Goal: Task Accomplishment & Management: Manage account settings

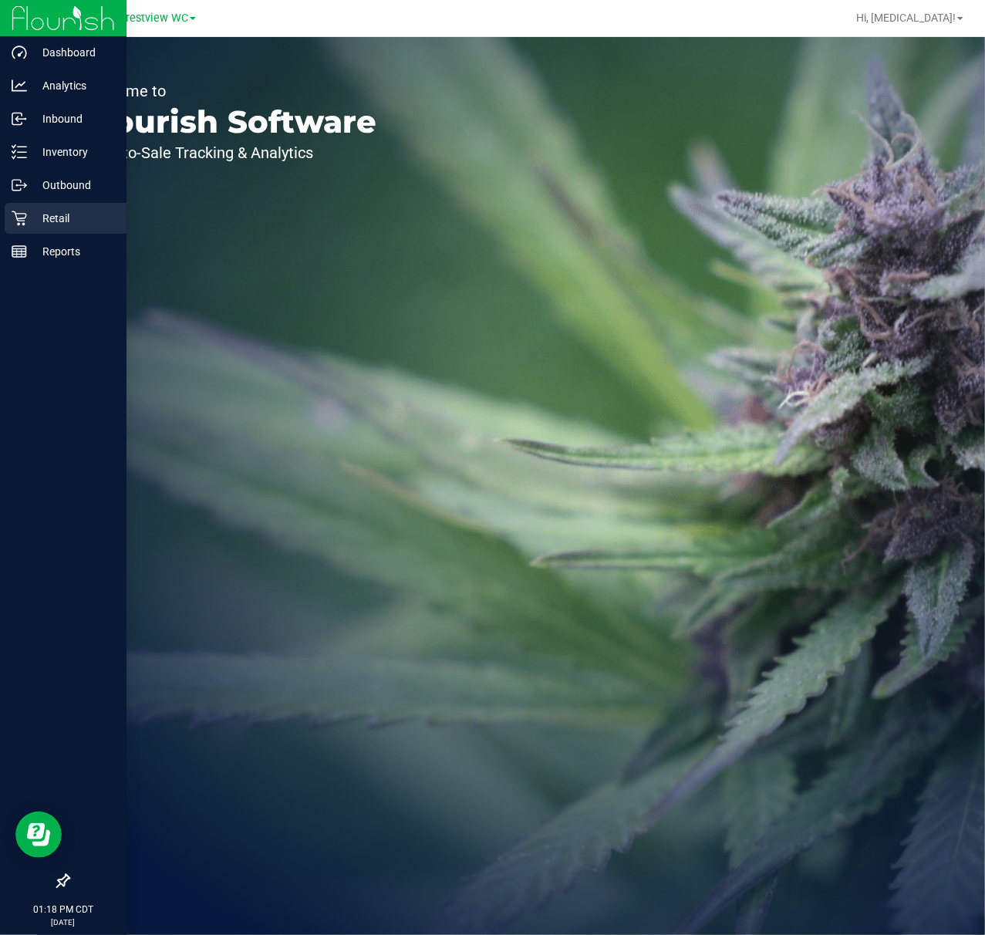
click at [22, 219] on icon at bounding box center [19, 218] width 15 height 15
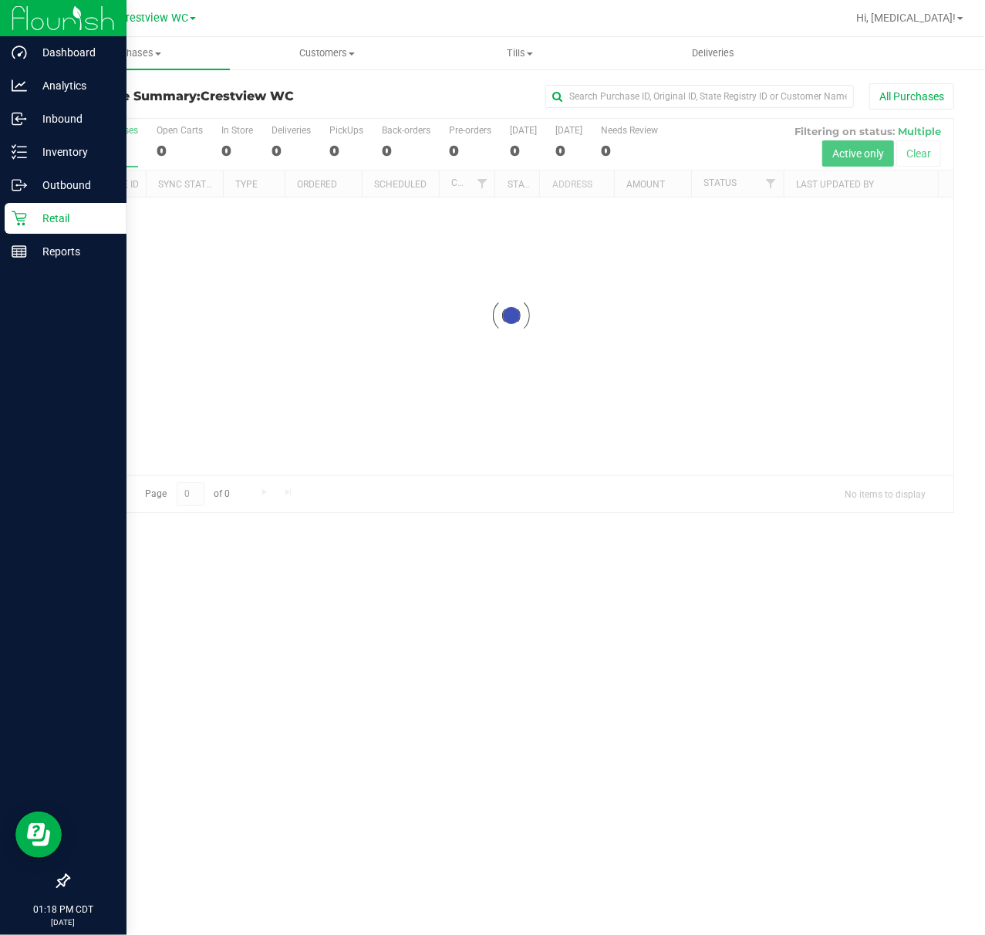
click at [62, 877] on icon at bounding box center [63, 880] width 15 height 15
click at [56, 882] on input "checkbox" at bounding box center [56, 882] width 0 height 0
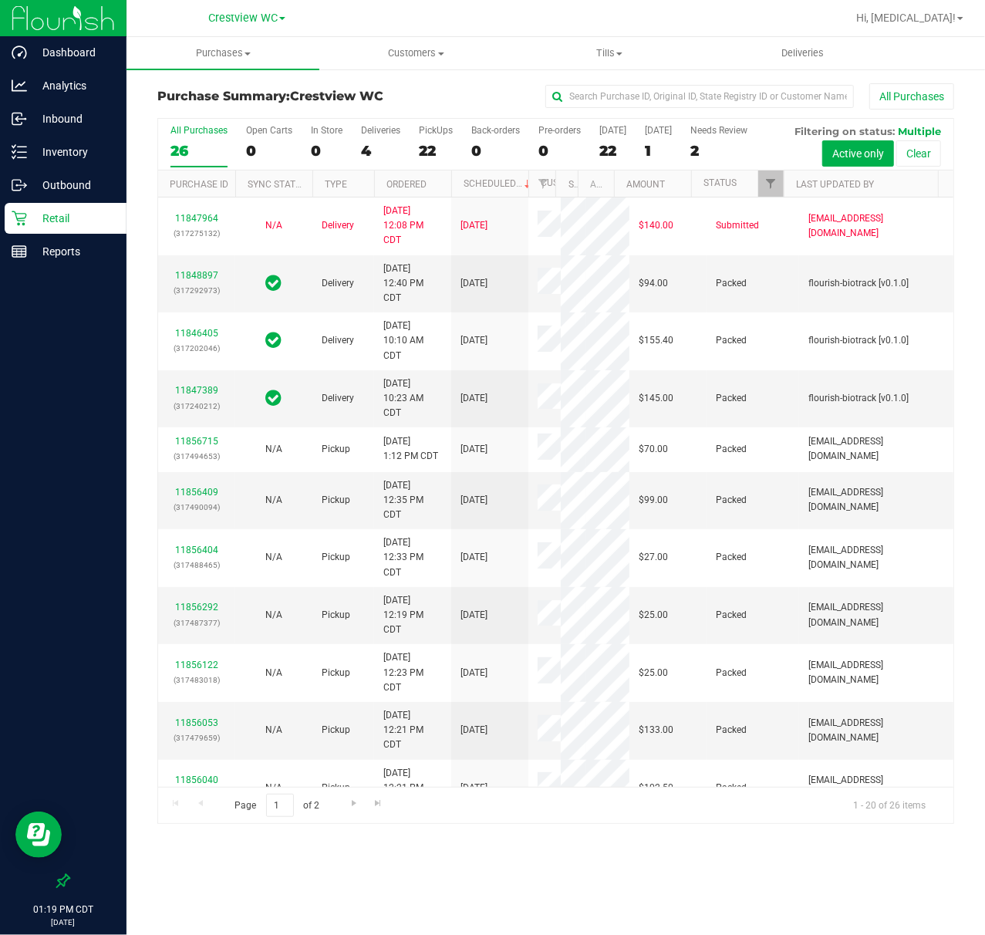
click at [714, 854] on div "Purchases Summary of purchases Fulfillment All purchases Customers All customer…" at bounding box center [555, 486] width 858 height 898
click at [430, 156] on div "22" at bounding box center [436, 151] width 34 height 18
click at [0, 0] on input "PickUps 22" at bounding box center [0, 0] width 0 height 0
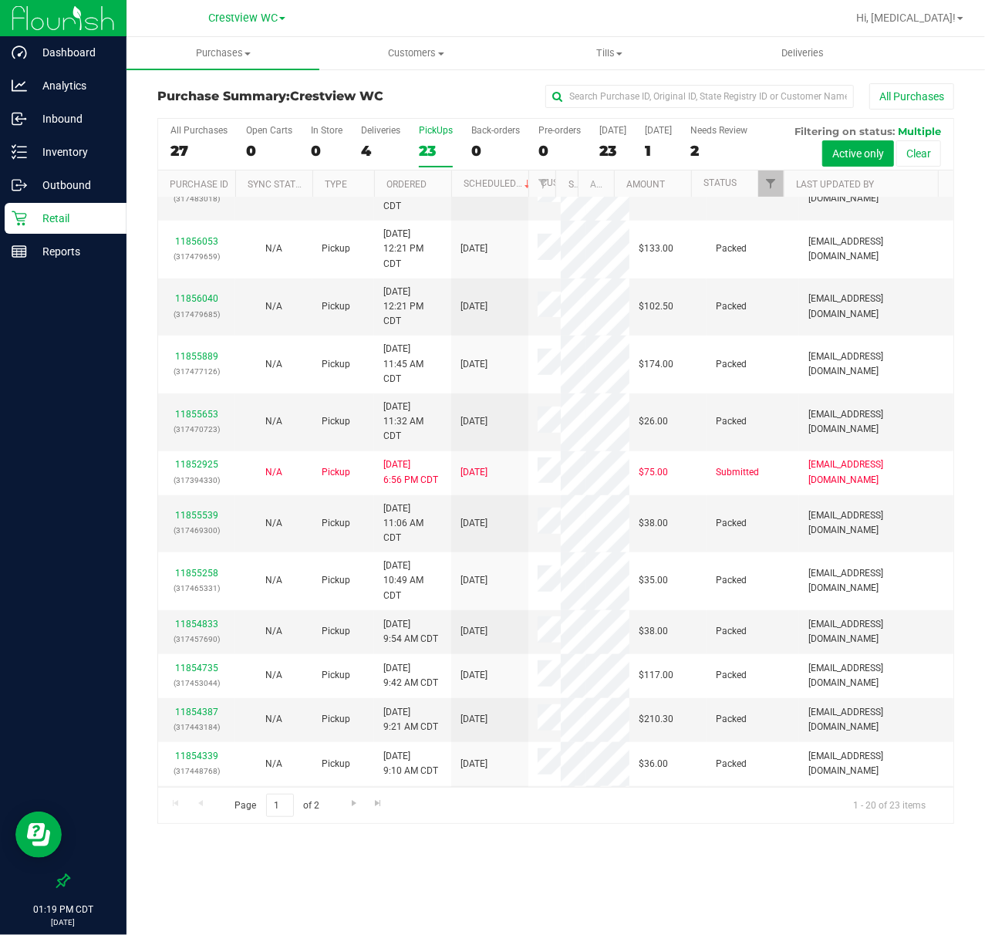
scroll to position [565, 0]
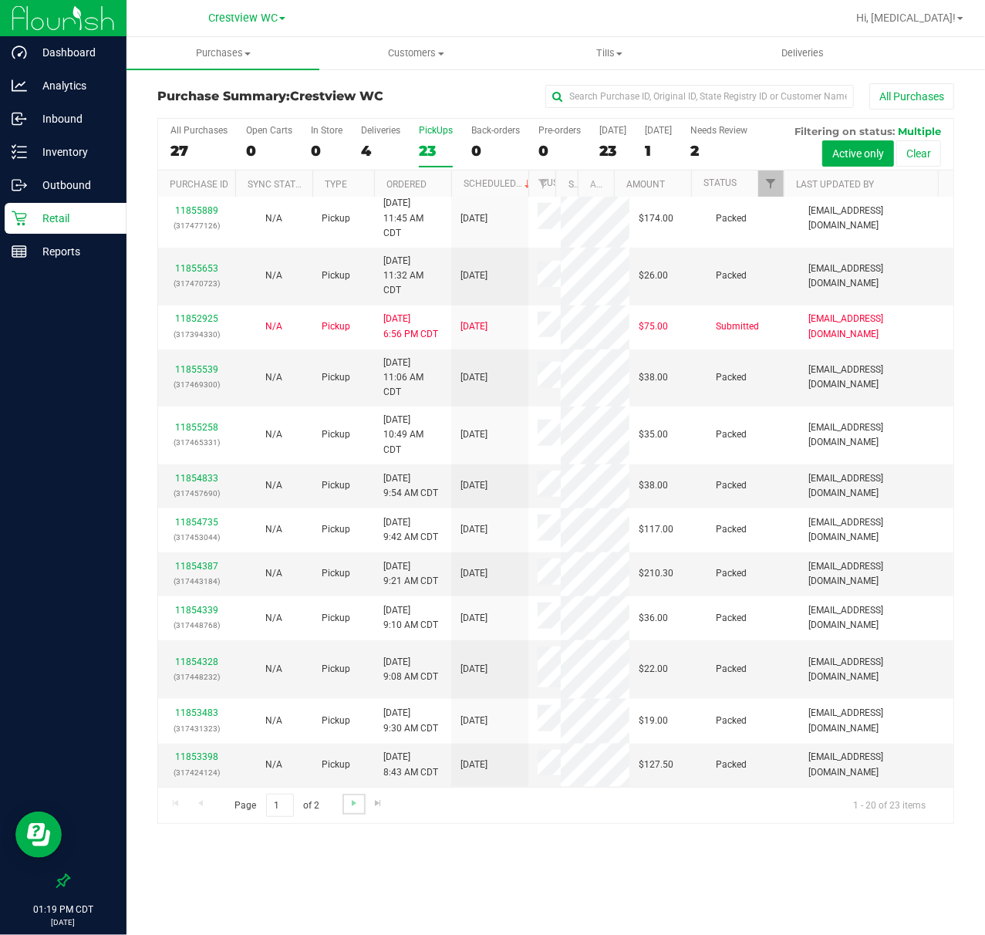
click at [344, 811] on link "Go to the next page" at bounding box center [353, 803] width 22 height 21
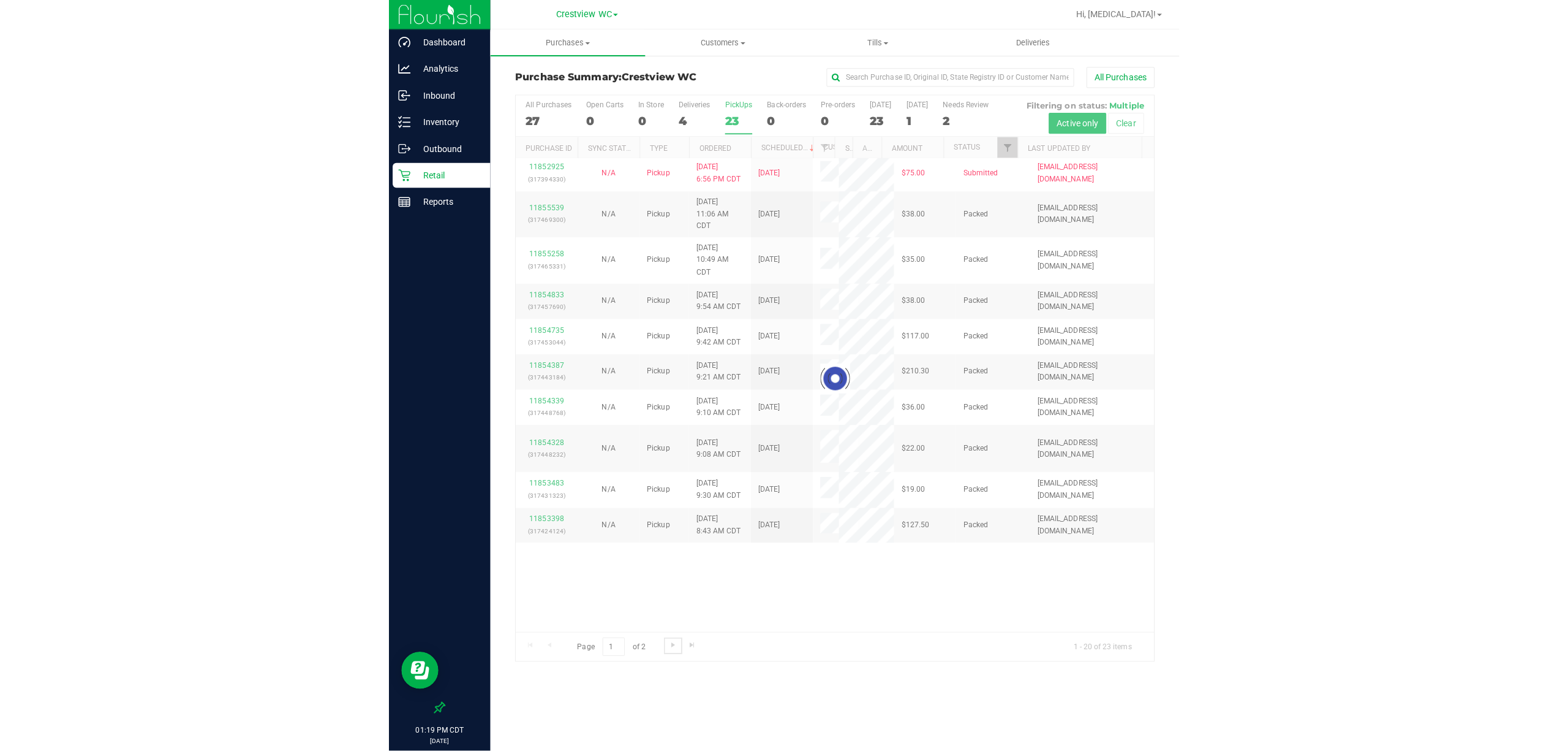
scroll to position [0, 0]
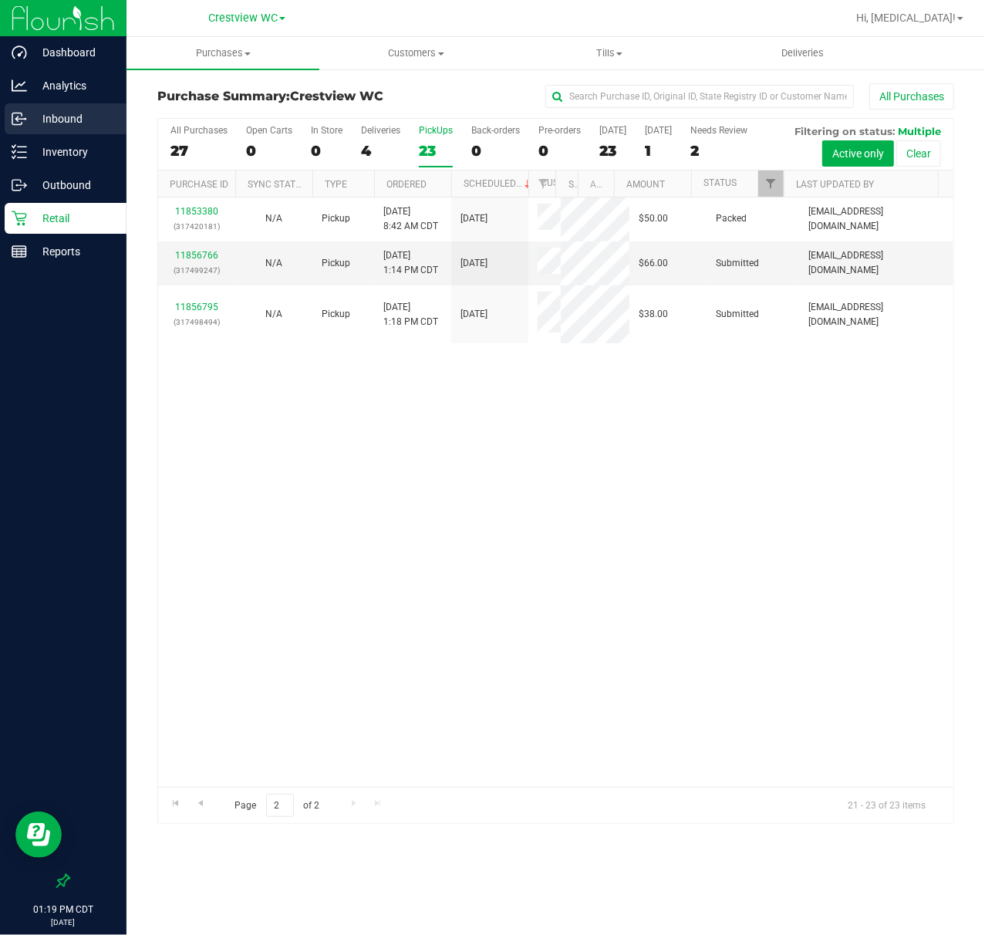
click at [53, 113] on p "Inbound" at bounding box center [73, 119] width 93 height 19
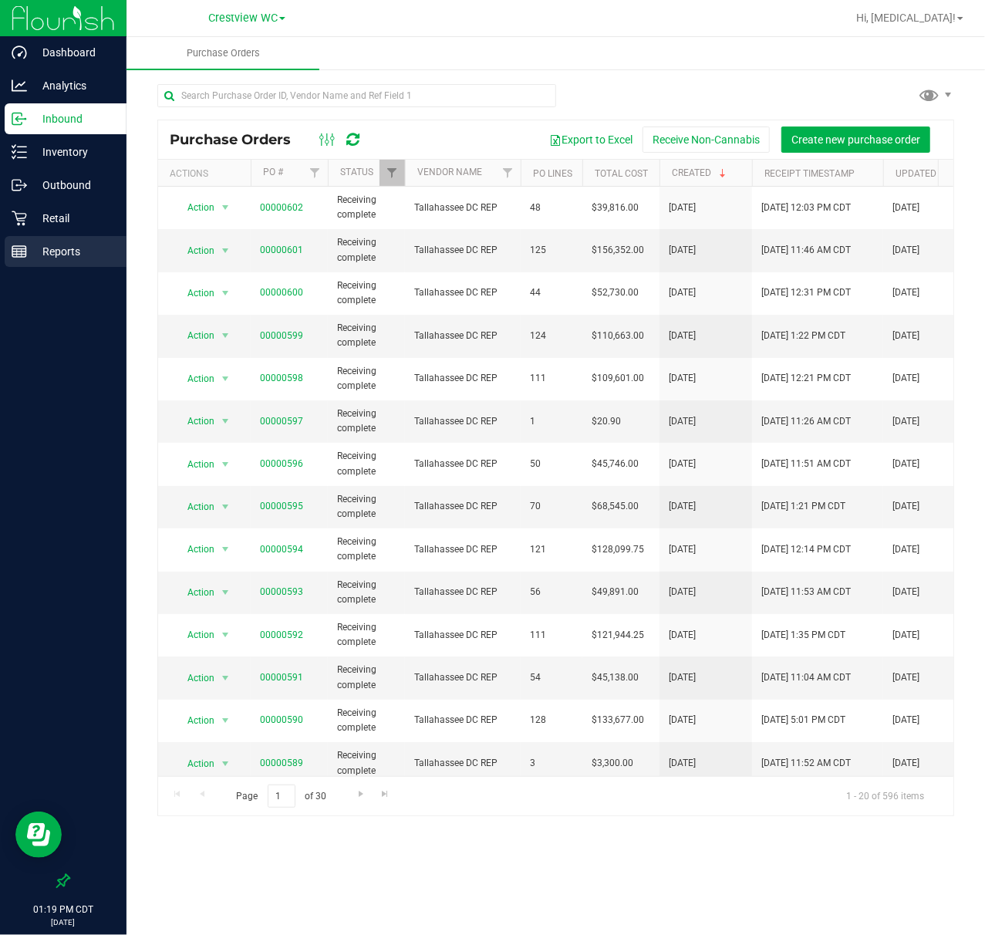
click at [32, 248] on p "Reports" at bounding box center [73, 251] width 93 height 19
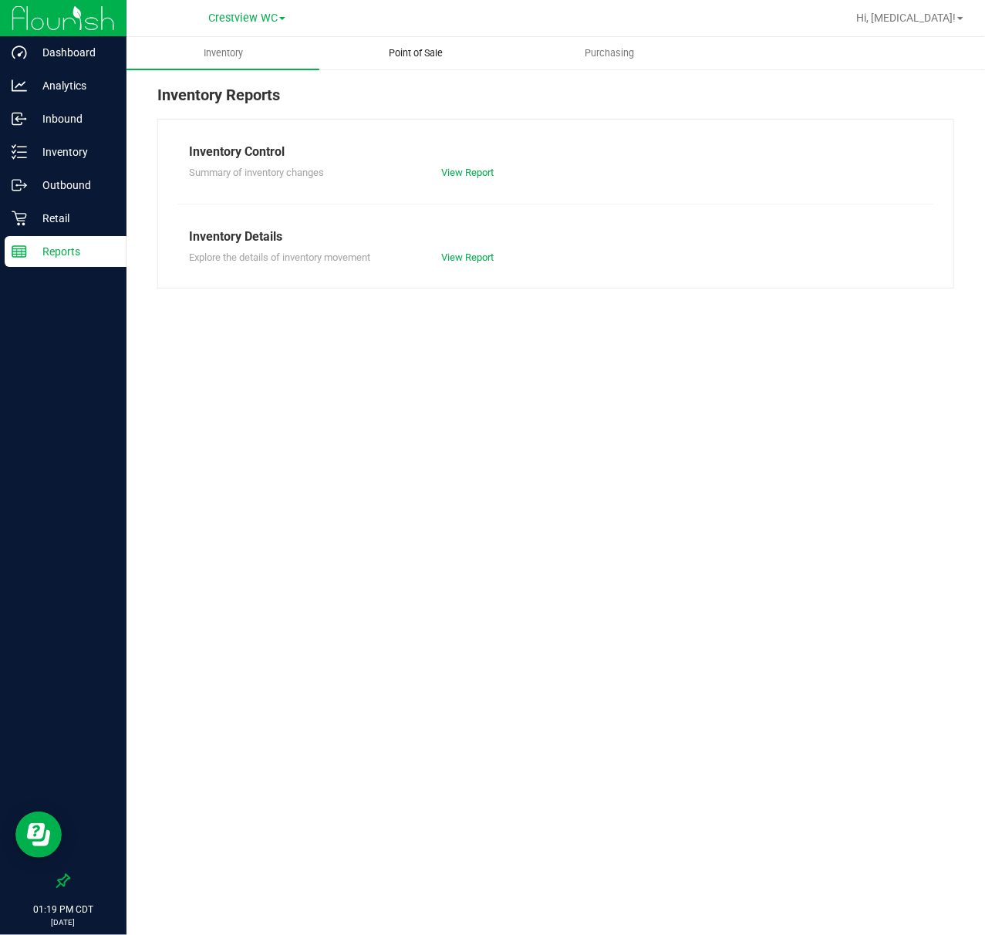
click at [429, 51] on span "Point of Sale" at bounding box center [417, 53] width 96 height 14
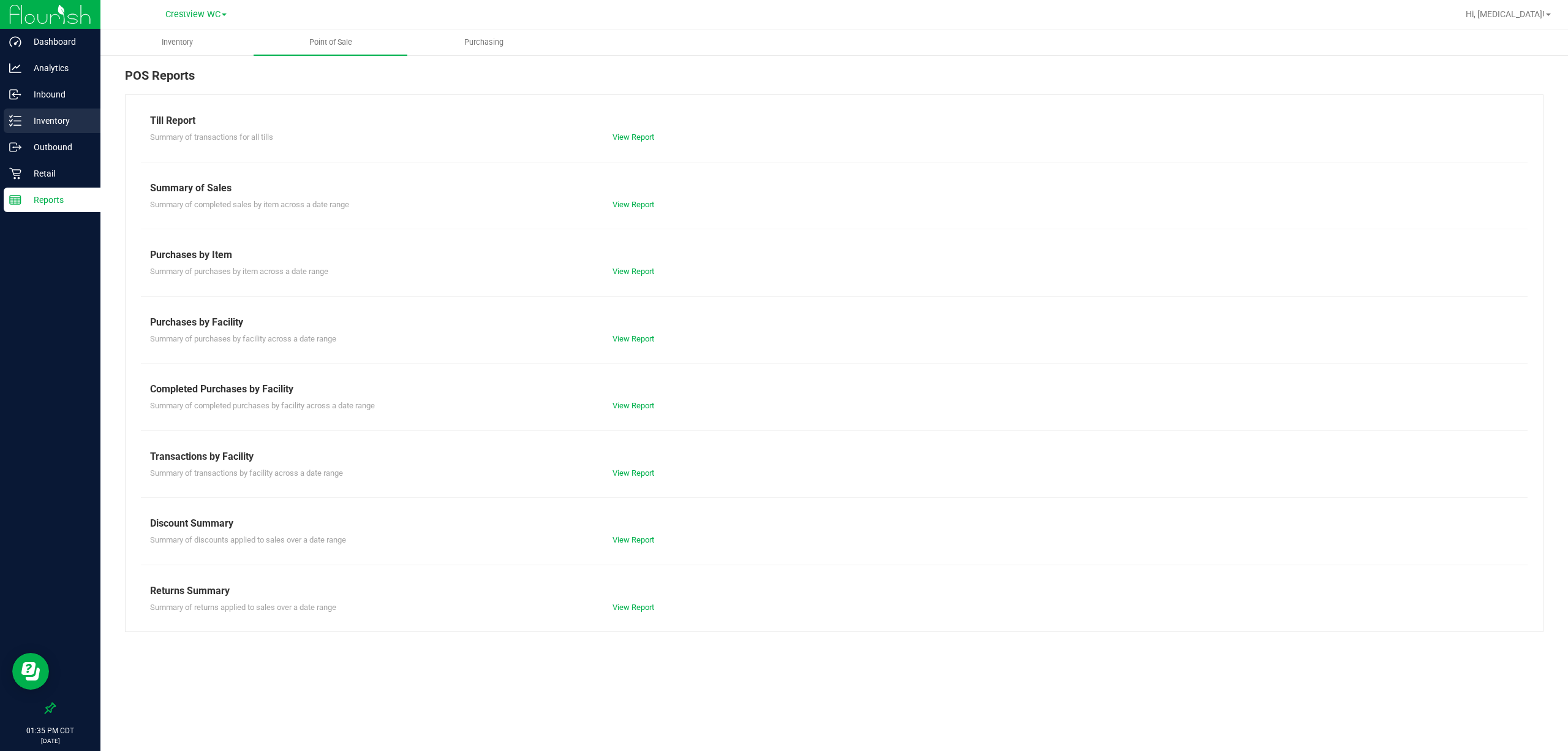
click at [49, 122] on p "Inventory" at bounding box center [58, 121] width 74 height 15
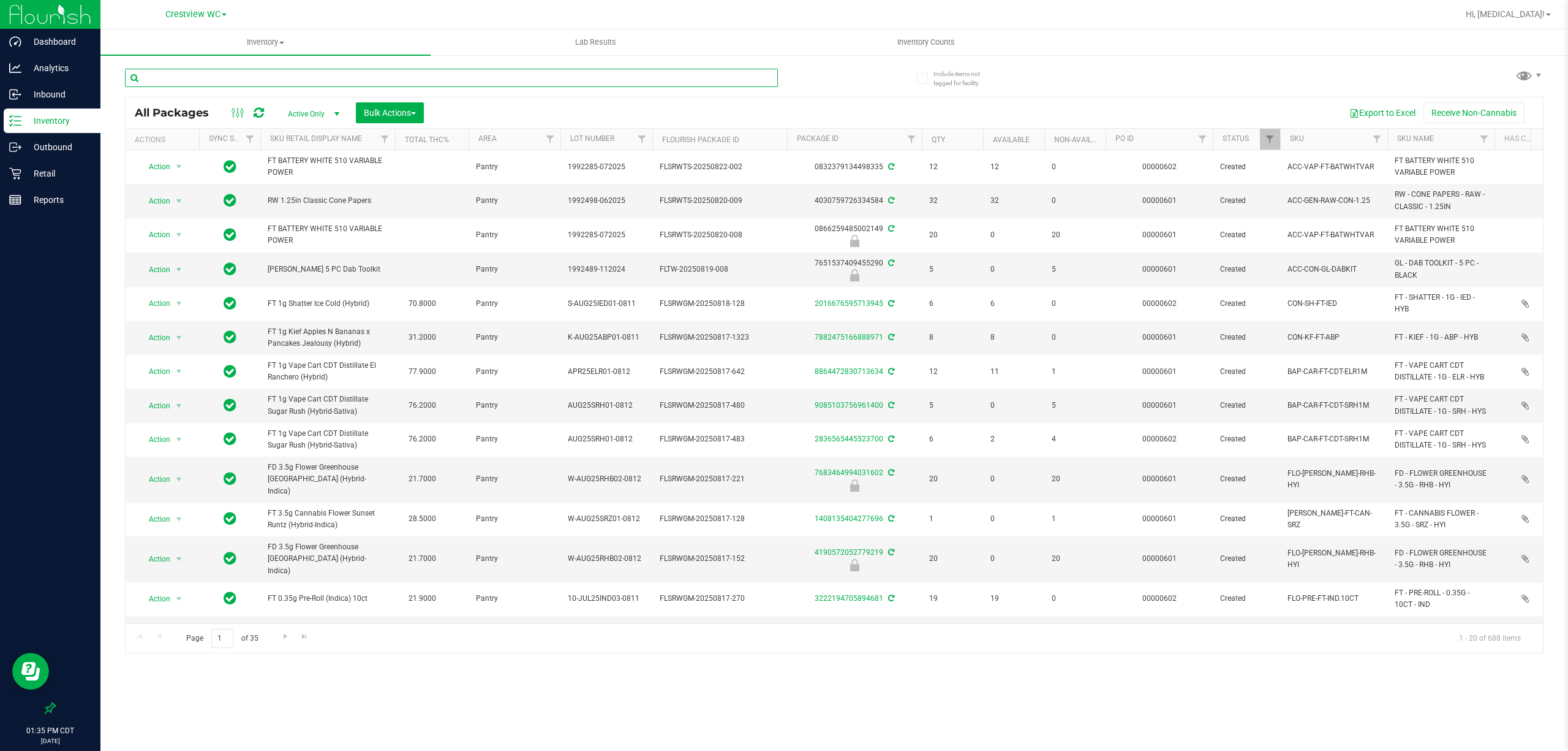
click at [486, 74] on input "text" at bounding box center [451, 77] width 653 height 18
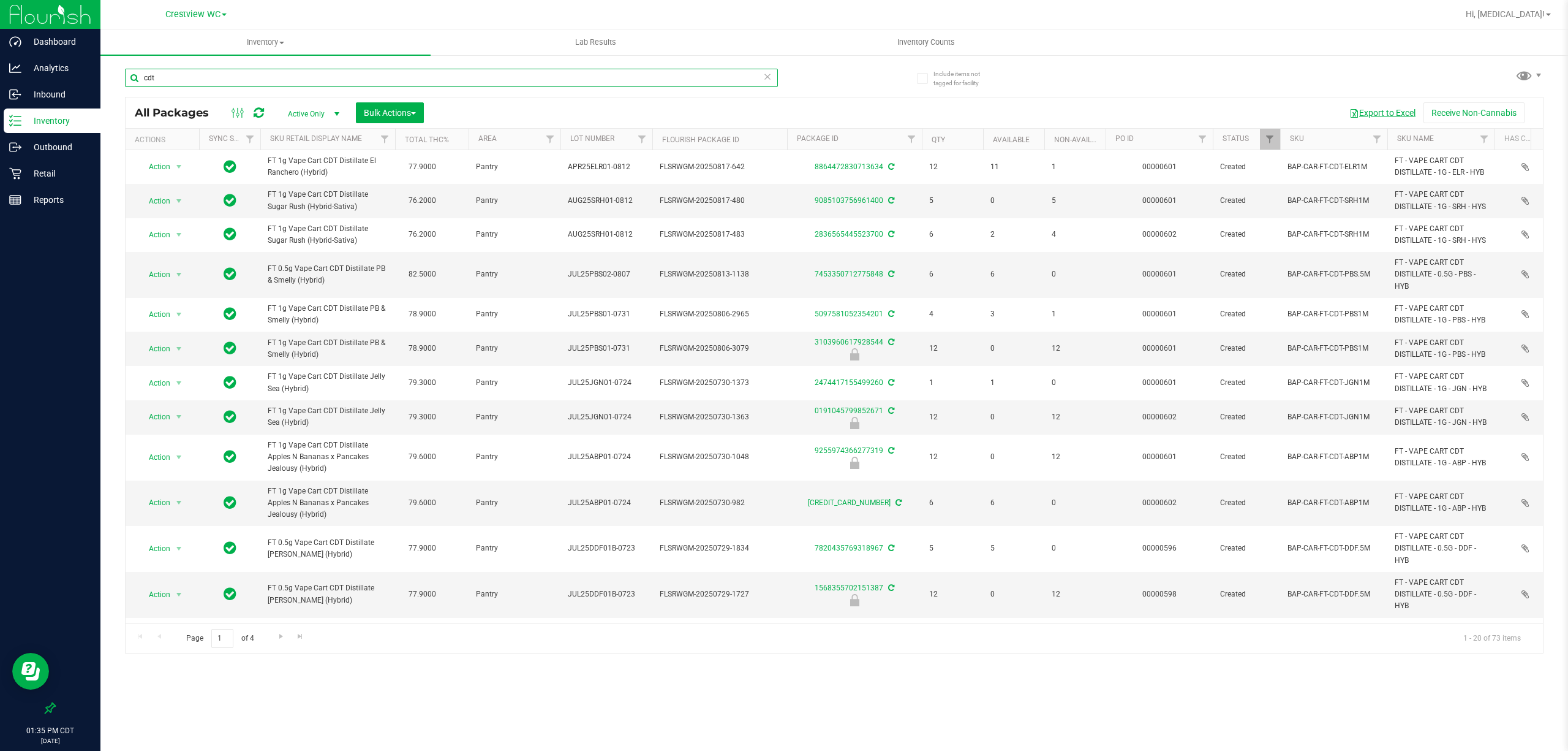
type input "cdt"
click at [782, 116] on button "Export to Excel" at bounding box center [1382, 113] width 82 height 21
click at [28, 195] on p "Reports" at bounding box center [58, 199] width 74 height 15
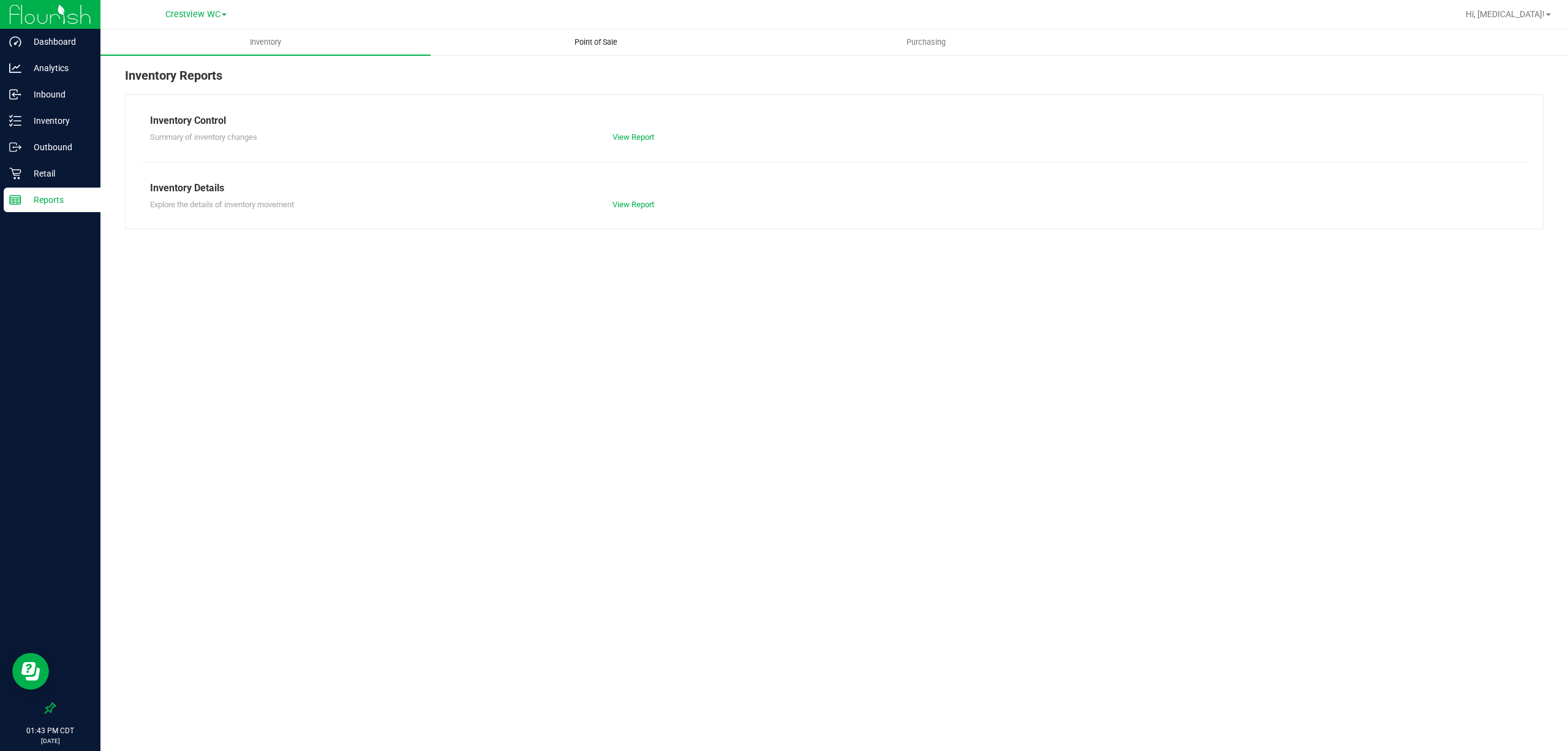
click at [598, 45] on span "Point of Sale" at bounding box center [596, 42] width 76 height 11
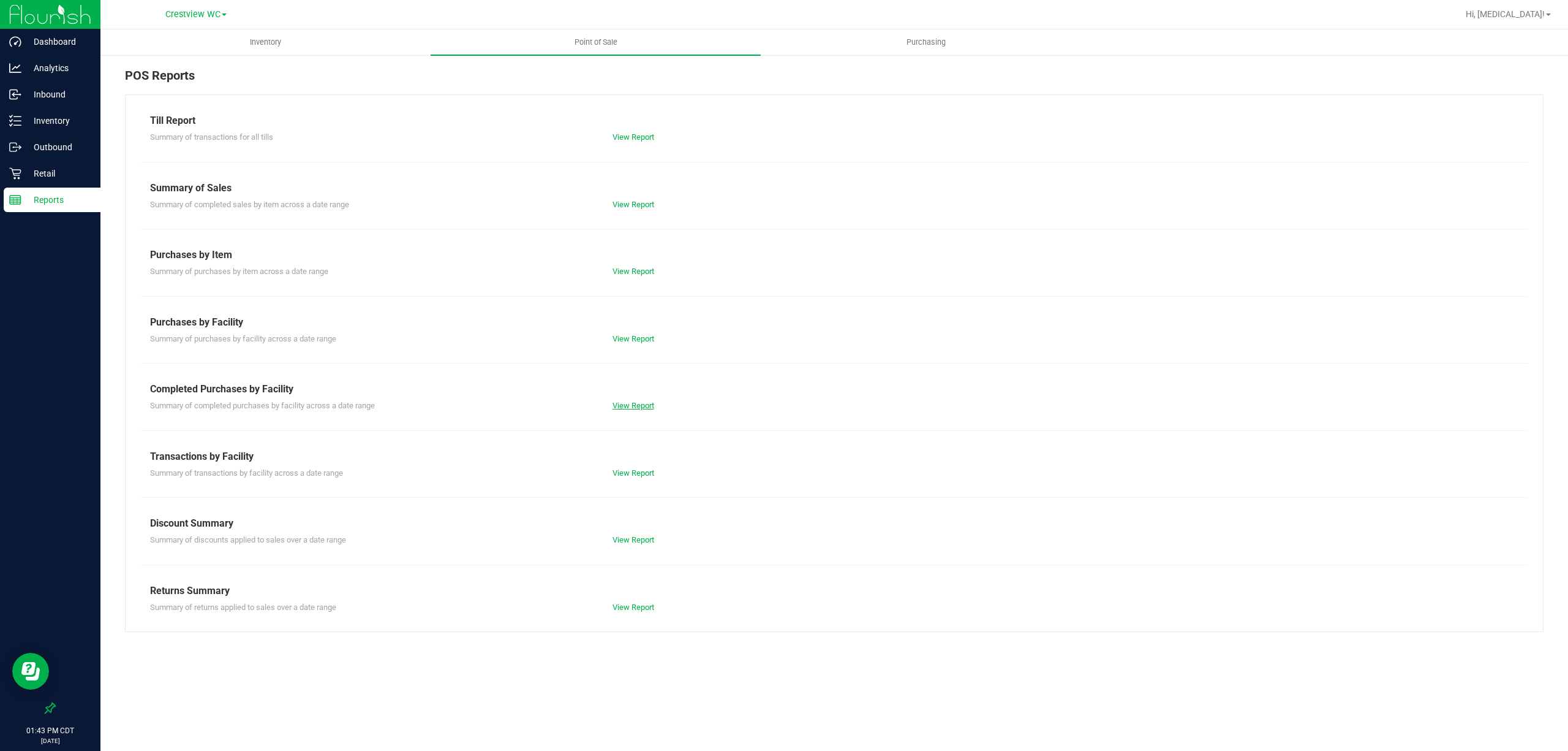
click at [647, 402] on link "View Report" at bounding box center [633, 405] width 41 height 10
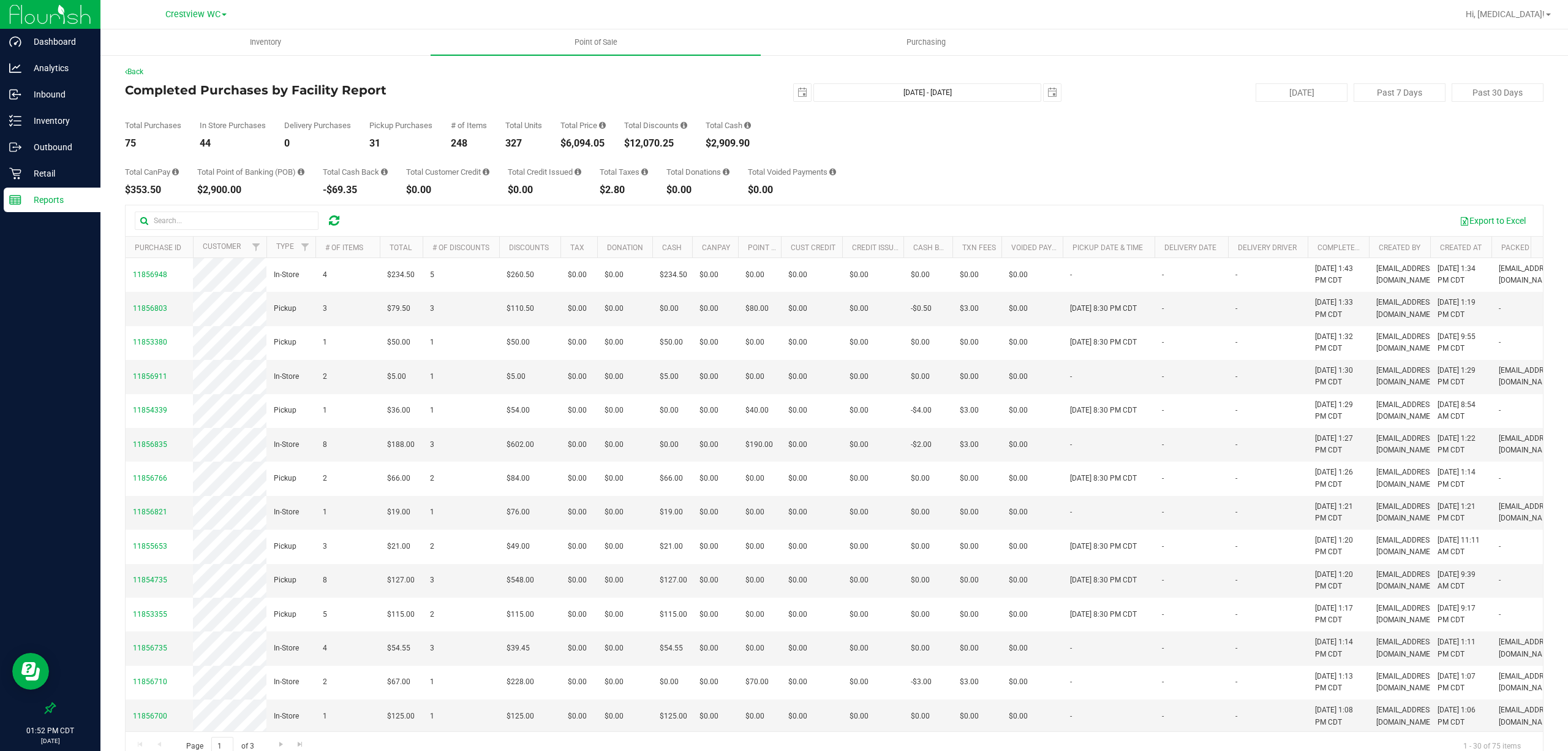
click at [512, 98] on div "Completed Purchases by Facility Report [DATE] [DATE] - [DATE] [DATE] [DATE] Pas…" at bounding box center [834, 92] width 1419 height 18
click at [782, 205] on div "Export to Excel" at bounding box center [834, 220] width 1417 height 31
click at [42, 98] on p "Inbound" at bounding box center [58, 95] width 74 height 15
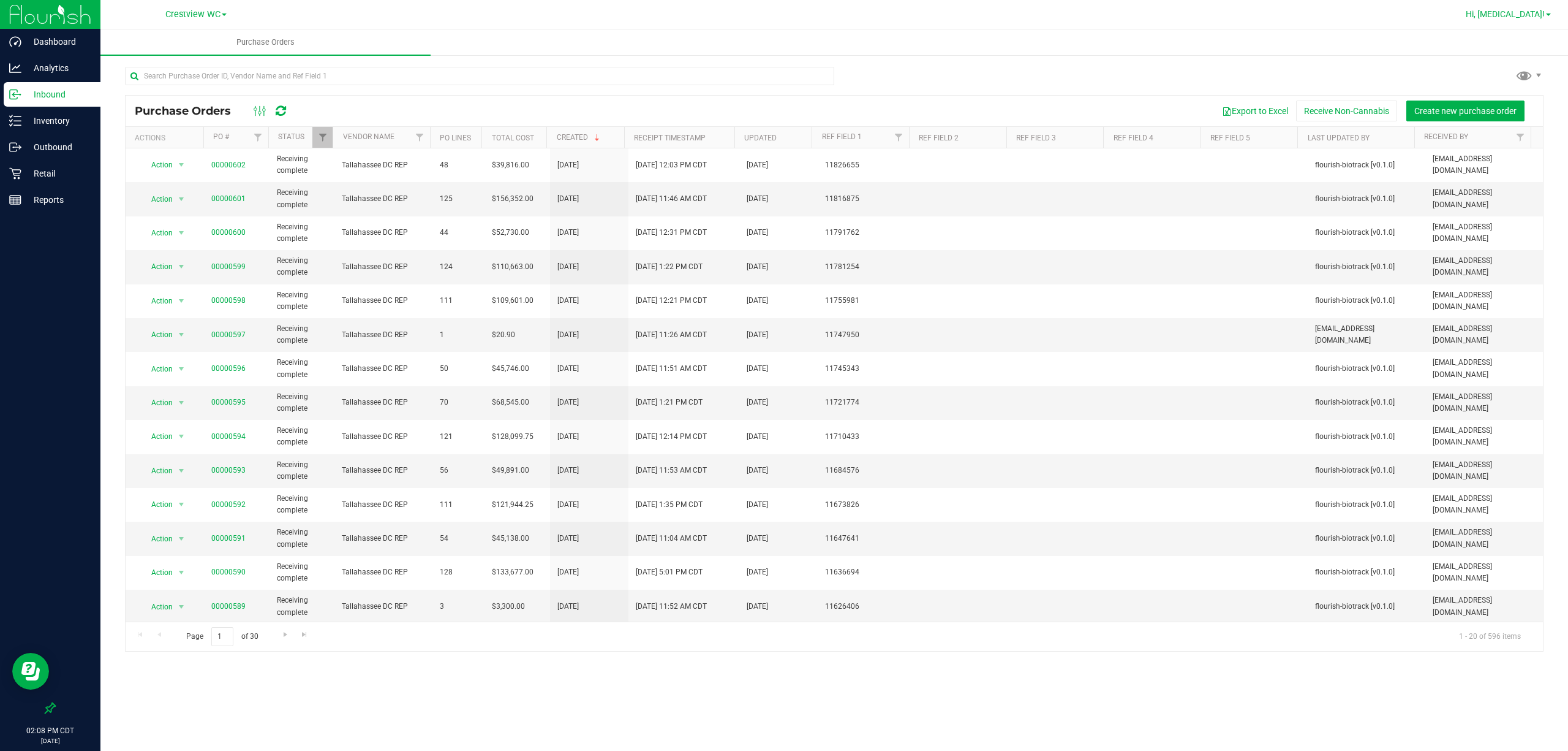
click at [782, 8] on link "Hi, [MEDICAL_DATA]!" at bounding box center [1508, 14] width 95 height 13
click at [782, 118] on li "Sign Out" at bounding box center [1513, 109] width 92 height 22
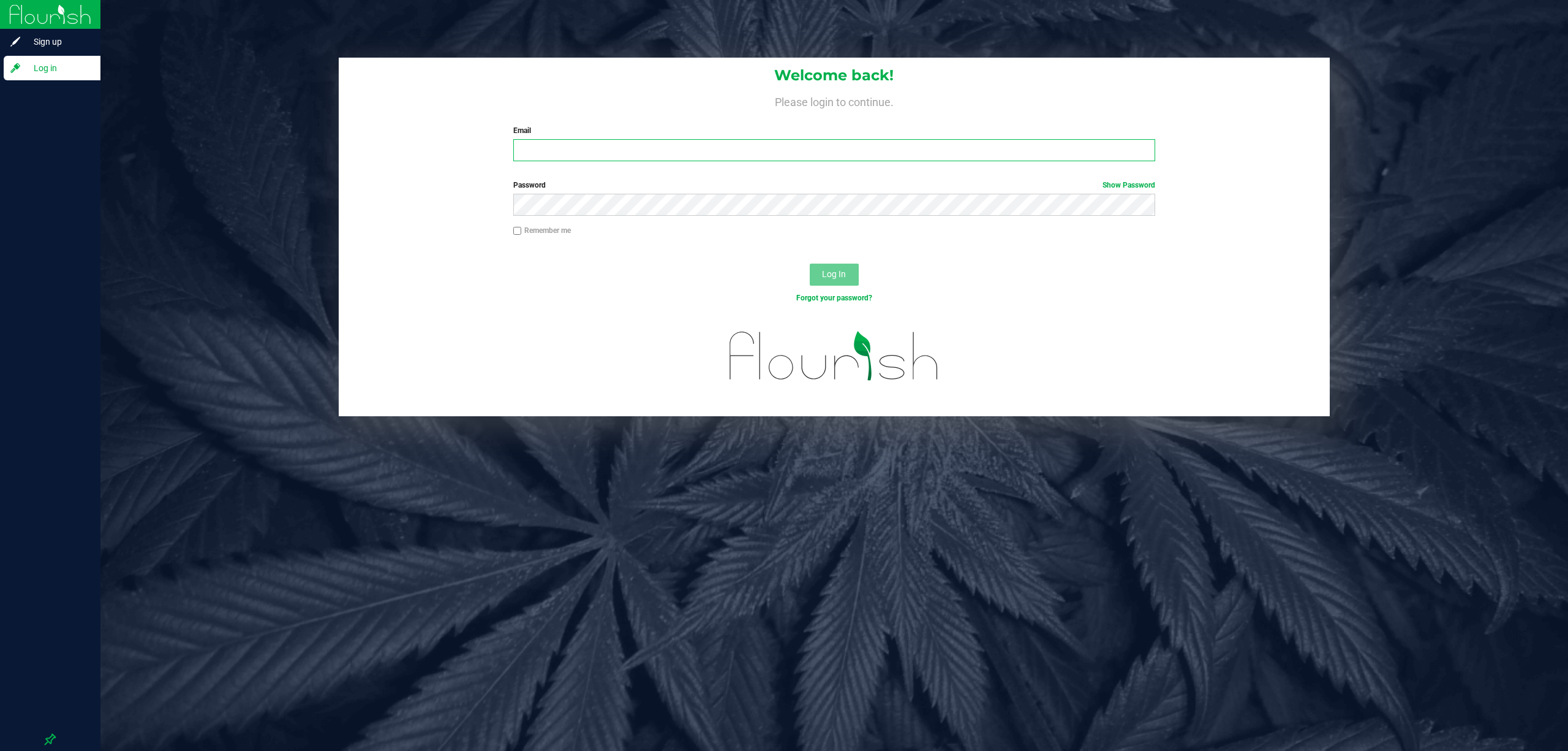
click at [665, 151] on input "Email" at bounding box center [834, 150] width 642 height 22
type input "[EMAIL_ADDRESS][DOMAIN_NAME]"
click at [782, 264] on button "Log In" at bounding box center [834, 275] width 49 height 22
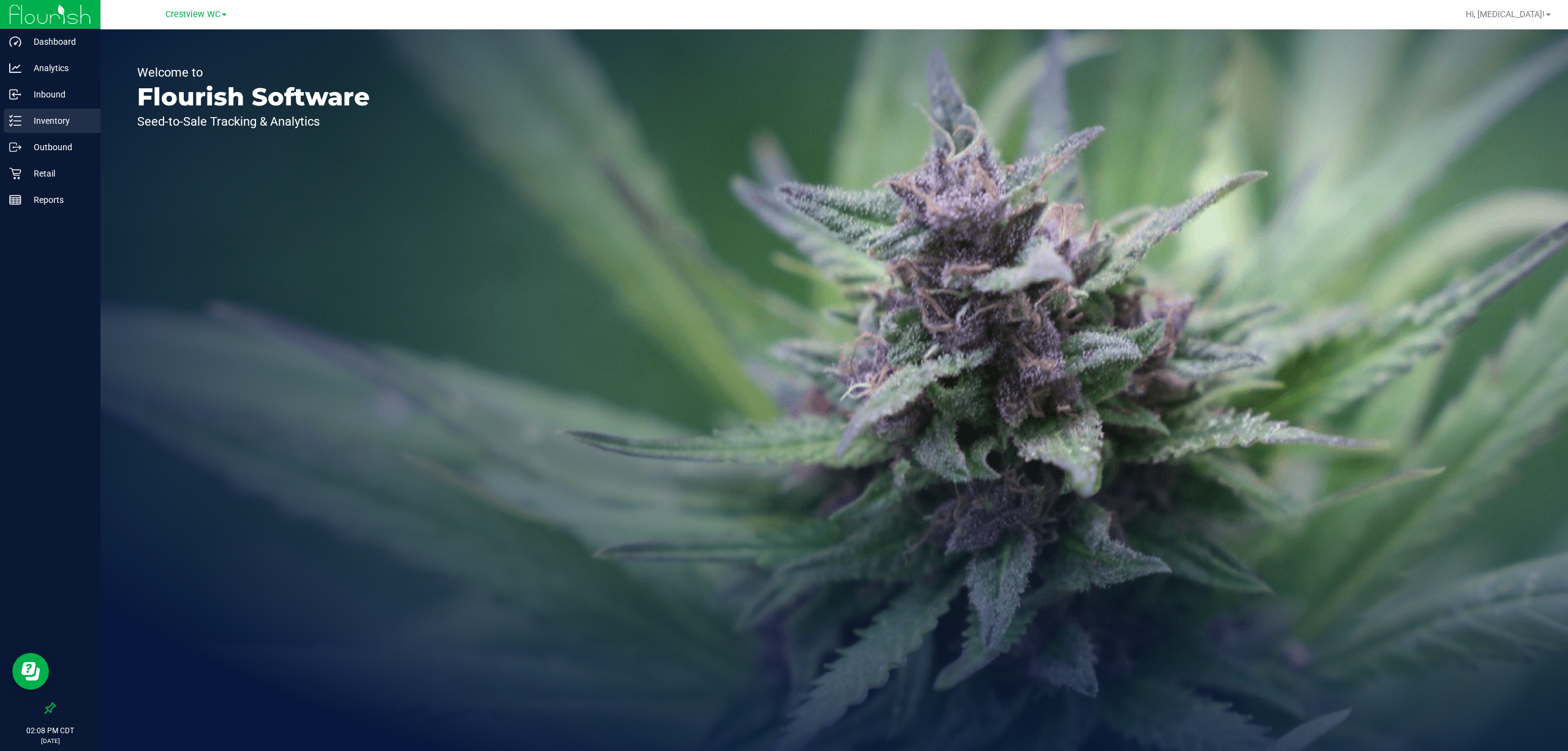
click at [49, 118] on p "Inventory" at bounding box center [58, 121] width 74 height 15
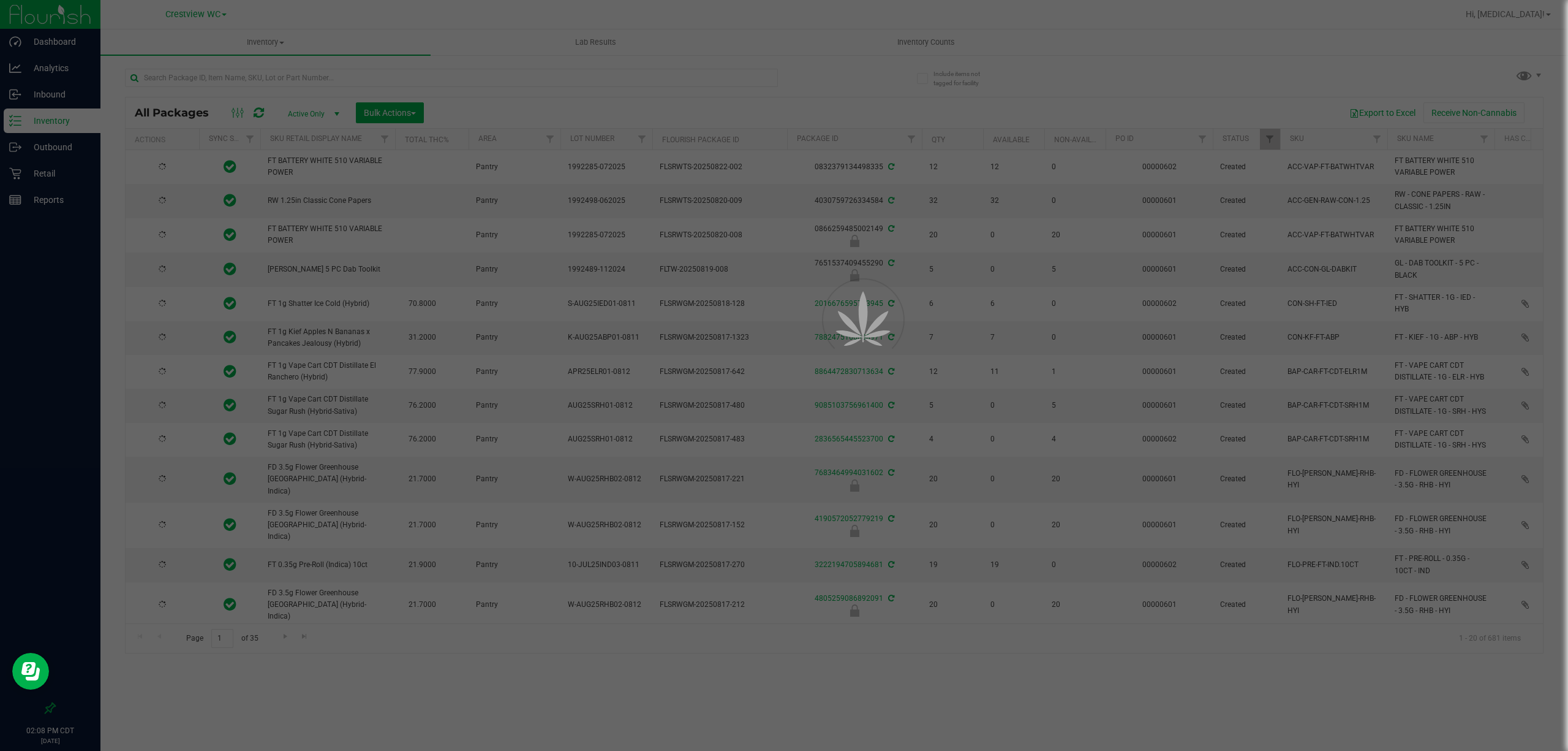
click at [315, 83] on div at bounding box center [784, 375] width 1568 height 751
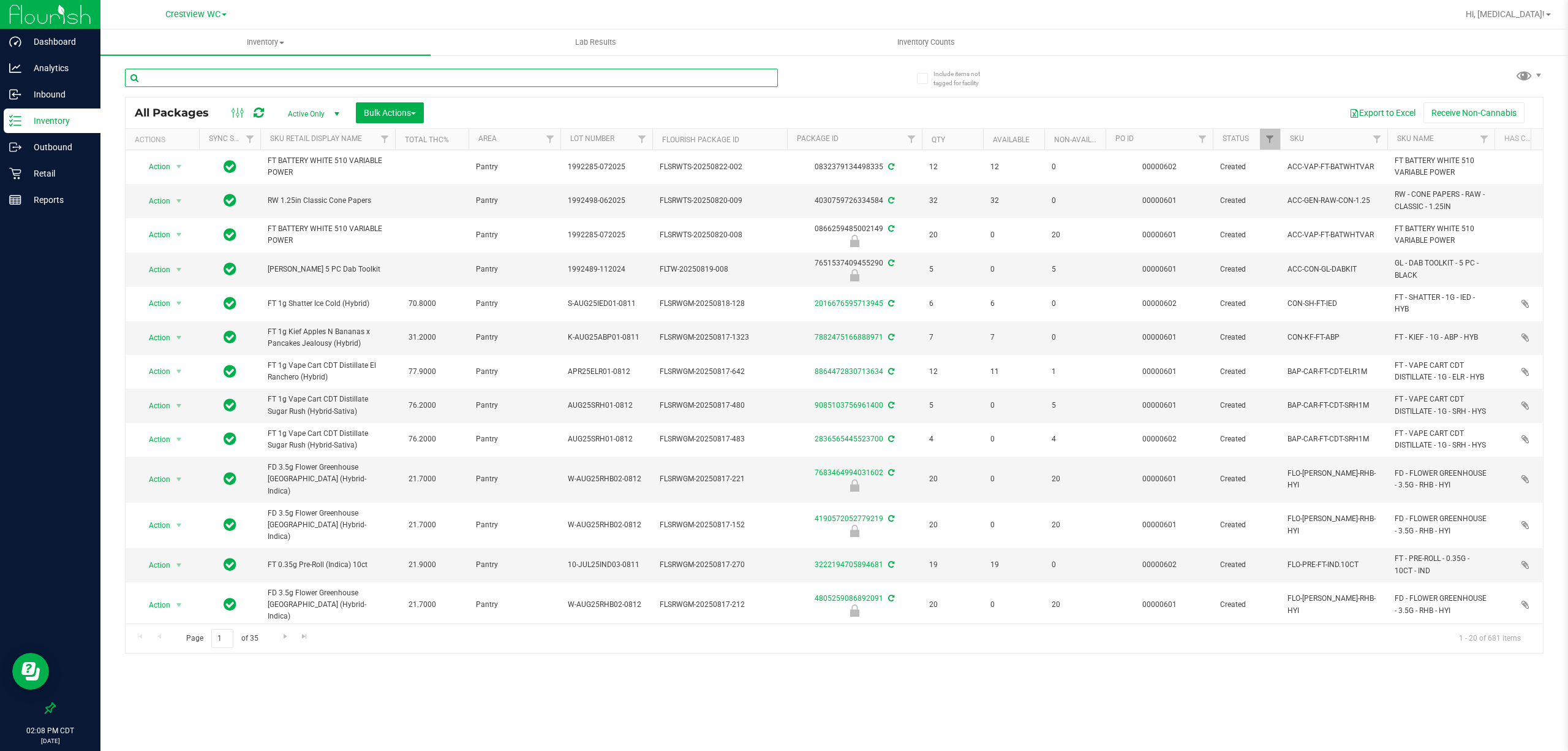
click at [312, 74] on input "text" at bounding box center [451, 77] width 653 height 18
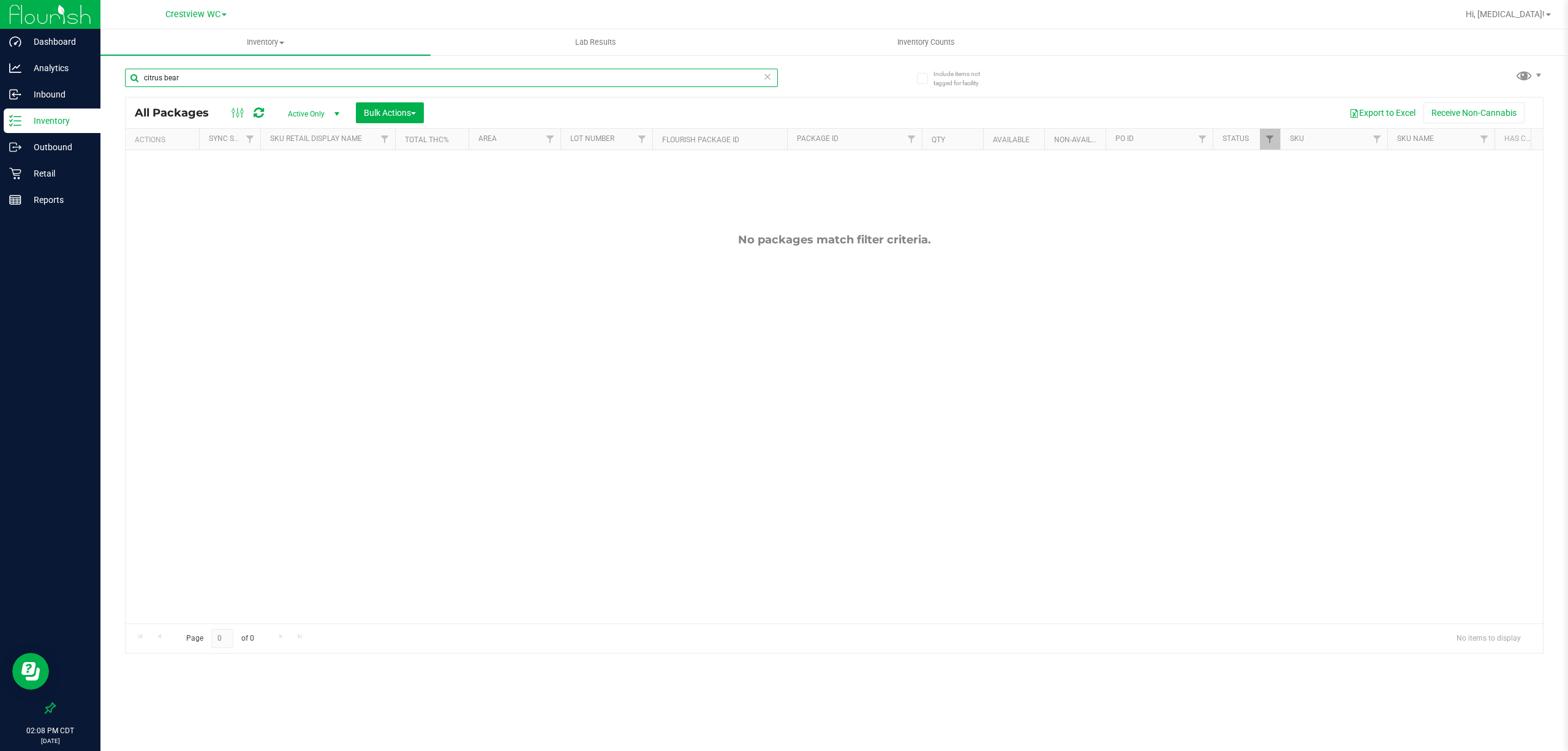
type input "citrus bear"
click at [312, 111] on span "Active Only" at bounding box center [311, 114] width 68 height 17
click at [292, 185] on li "All" at bounding box center [311, 188] width 66 height 18
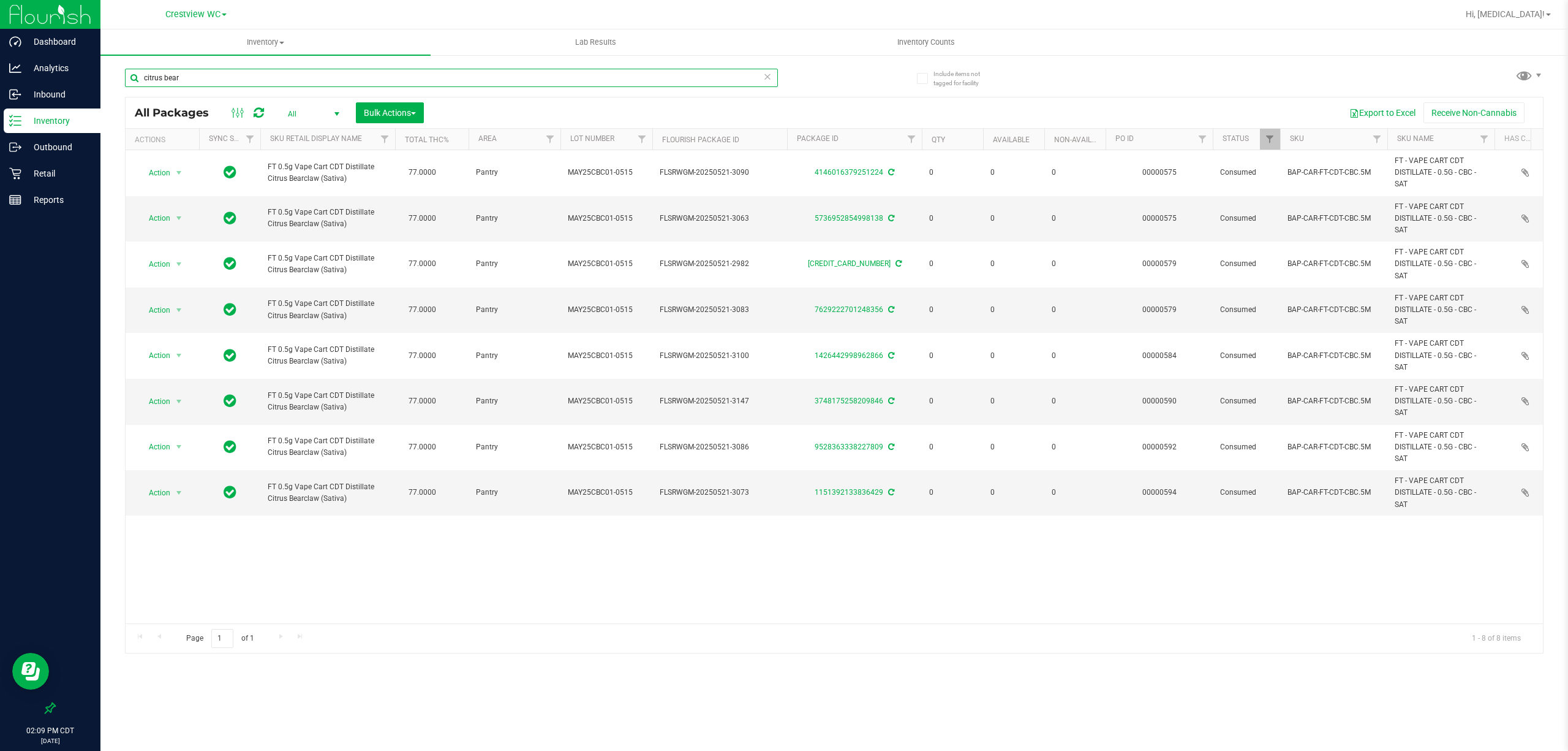
click at [230, 70] on input "citrus bear" at bounding box center [451, 77] width 653 height 18
type input "abp"
click at [307, 106] on span "All" at bounding box center [311, 114] width 68 height 17
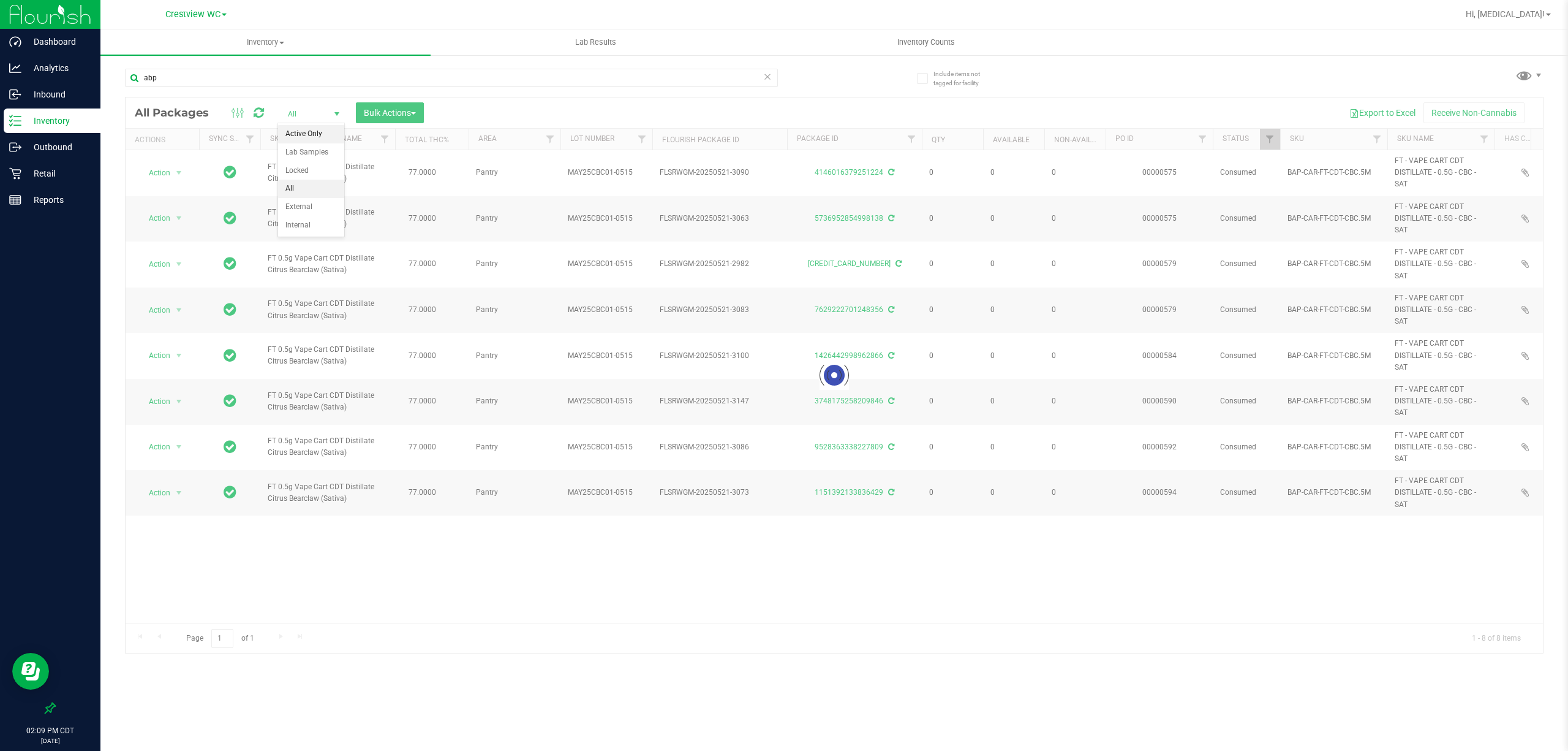
click at [294, 135] on li "Active Only" at bounding box center [311, 134] width 66 height 18
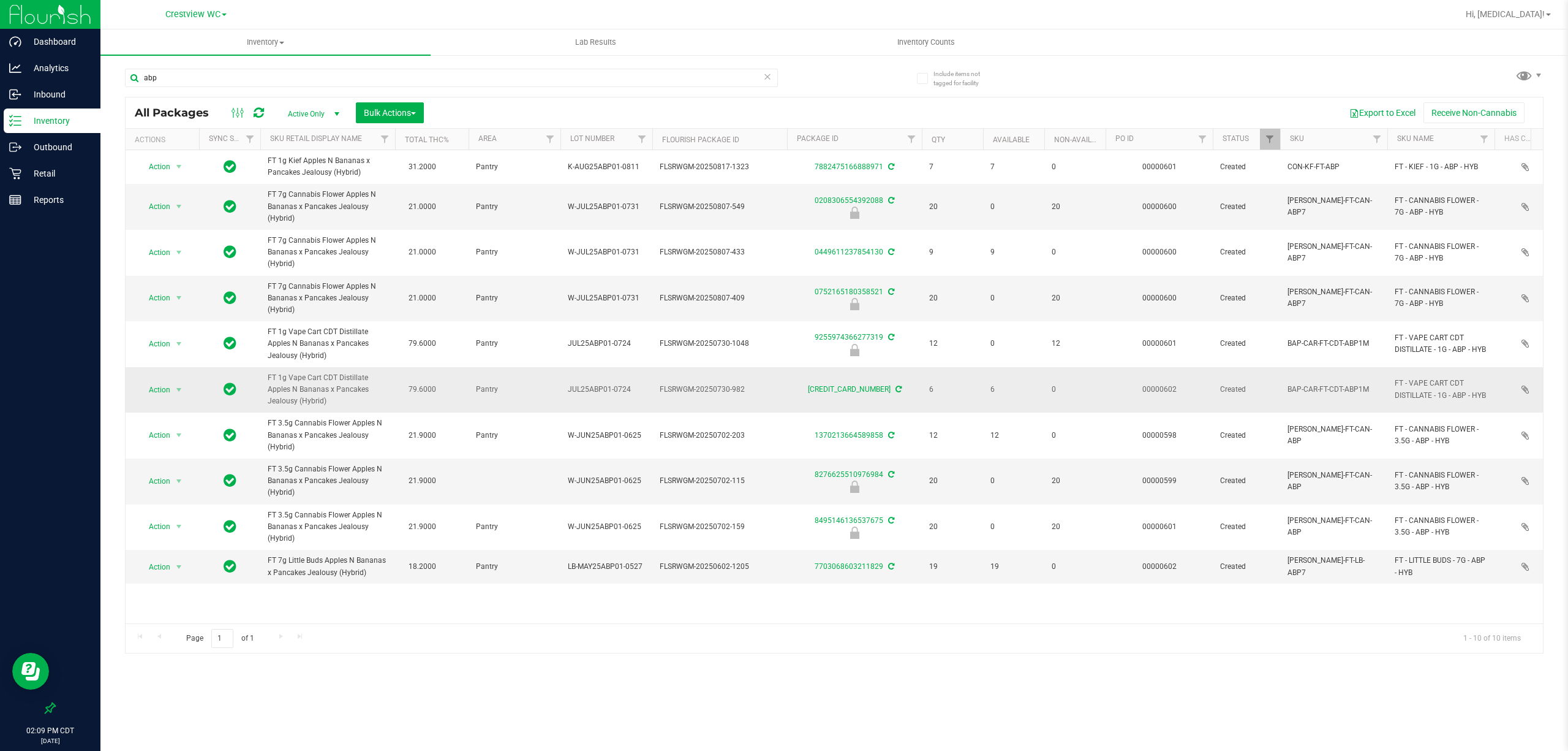
click at [312, 391] on span "FT 1g Vape Cart CDT Distillate Apples N Bananas x Pancakes Jealousy (Hybrid)" at bounding box center [327, 389] width 120 height 36
click at [782, 388] on link "[CREDIT_CARD_NUMBER]" at bounding box center [849, 389] width 83 height 9
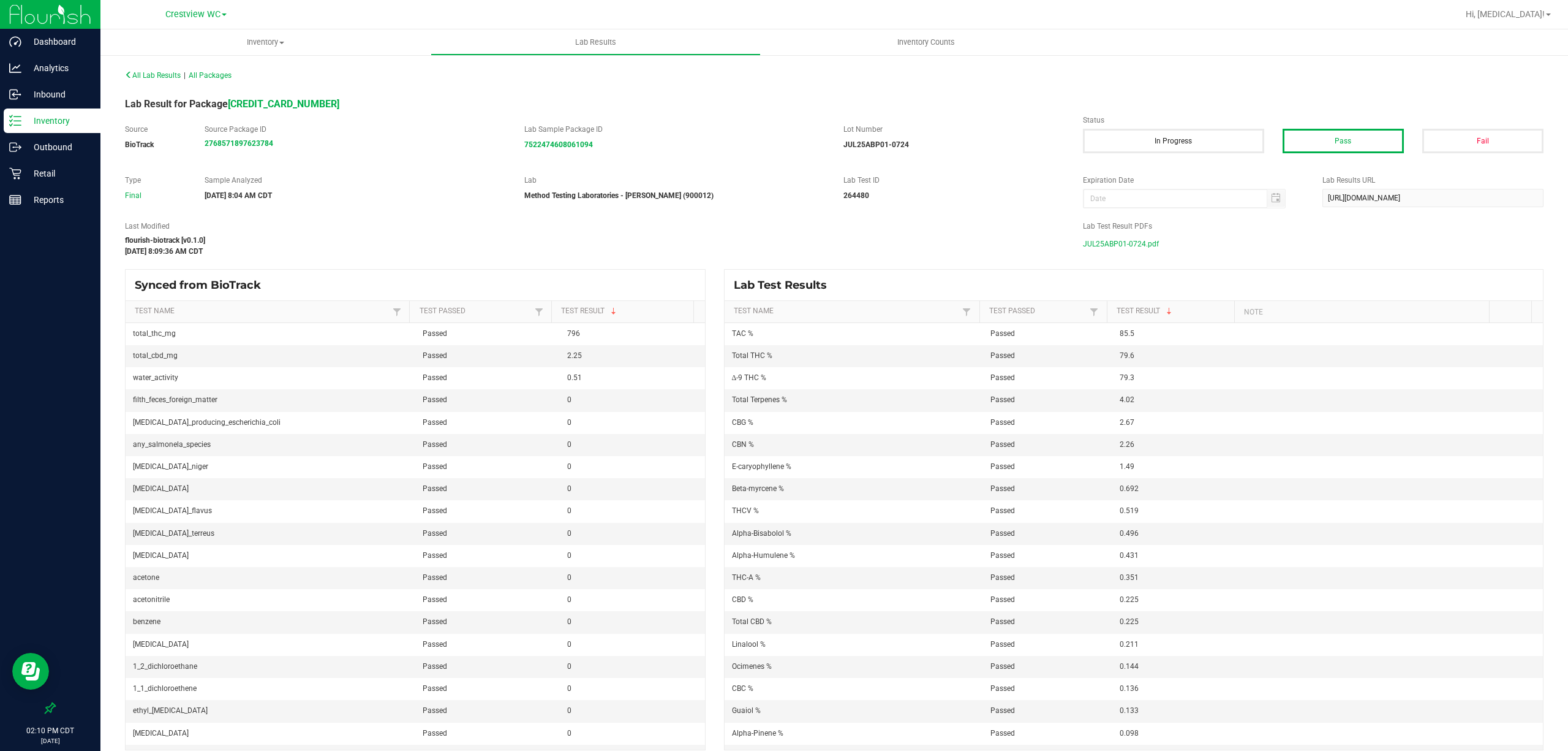
click at [782, 249] on span "JUL25ABP01-0724.pdf" at bounding box center [1121, 243] width 76 height 18
click at [37, 181] on div "Retail" at bounding box center [52, 173] width 97 height 25
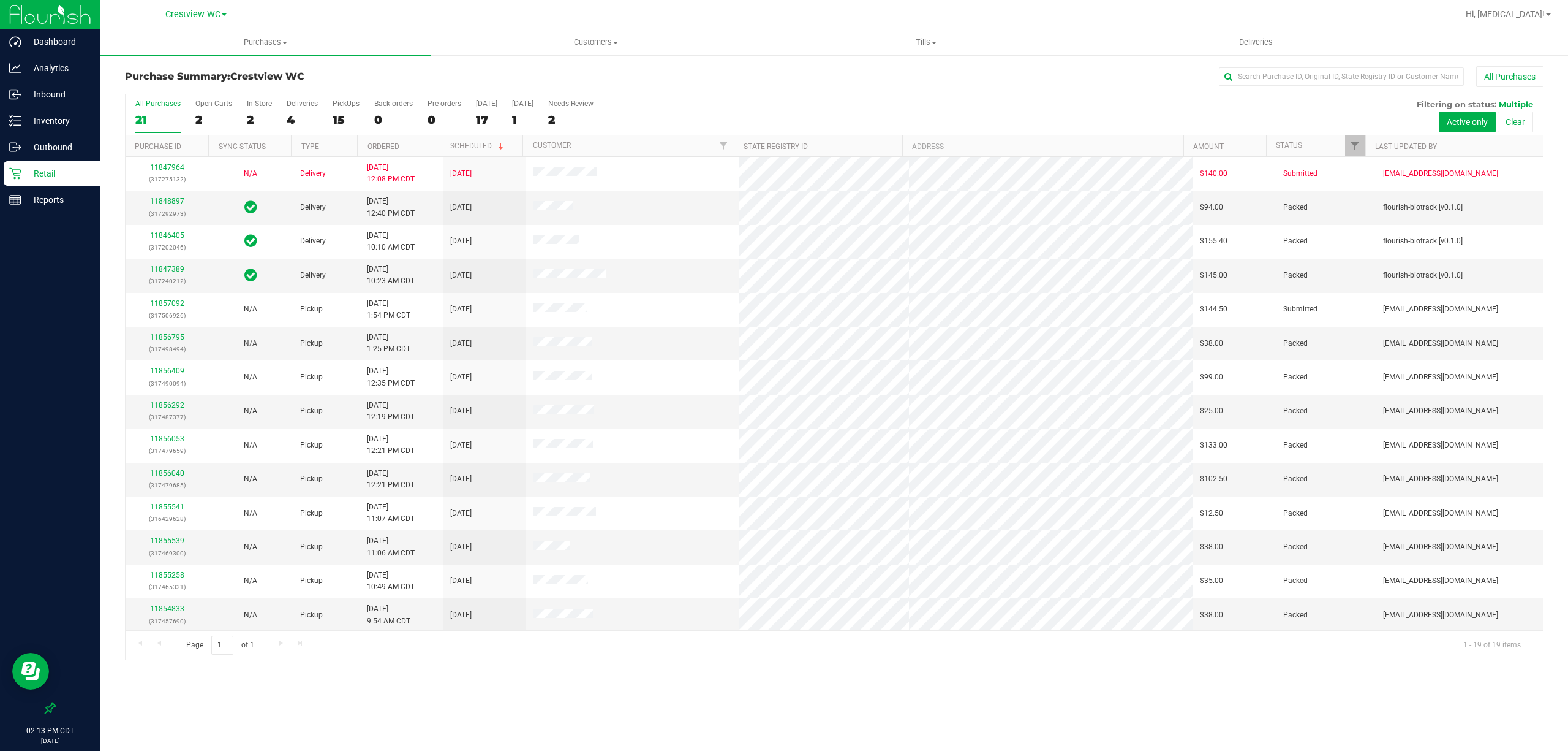
click at [782, 667] on div "Purchase Summary: Crestview WC All Purchases All Purchases 21 Open Carts 2 In S…" at bounding box center [834, 363] width 1468 height 618
click at [45, 110] on div "Inventory" at bounding box center [52, 120] width 97 height 25
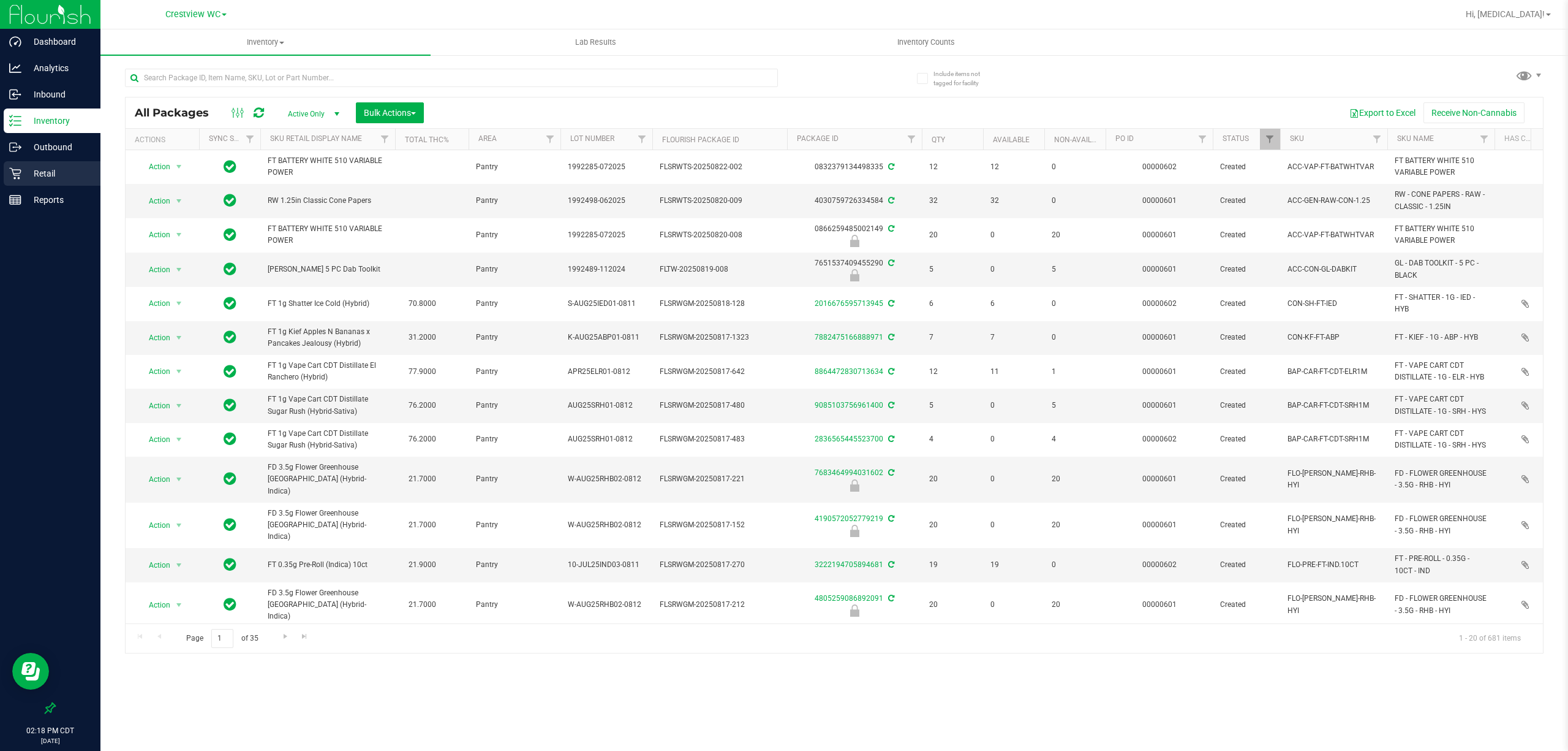
click at [52, 174] on p "Retail" at bounding box center [58, 173] width 74 height 15
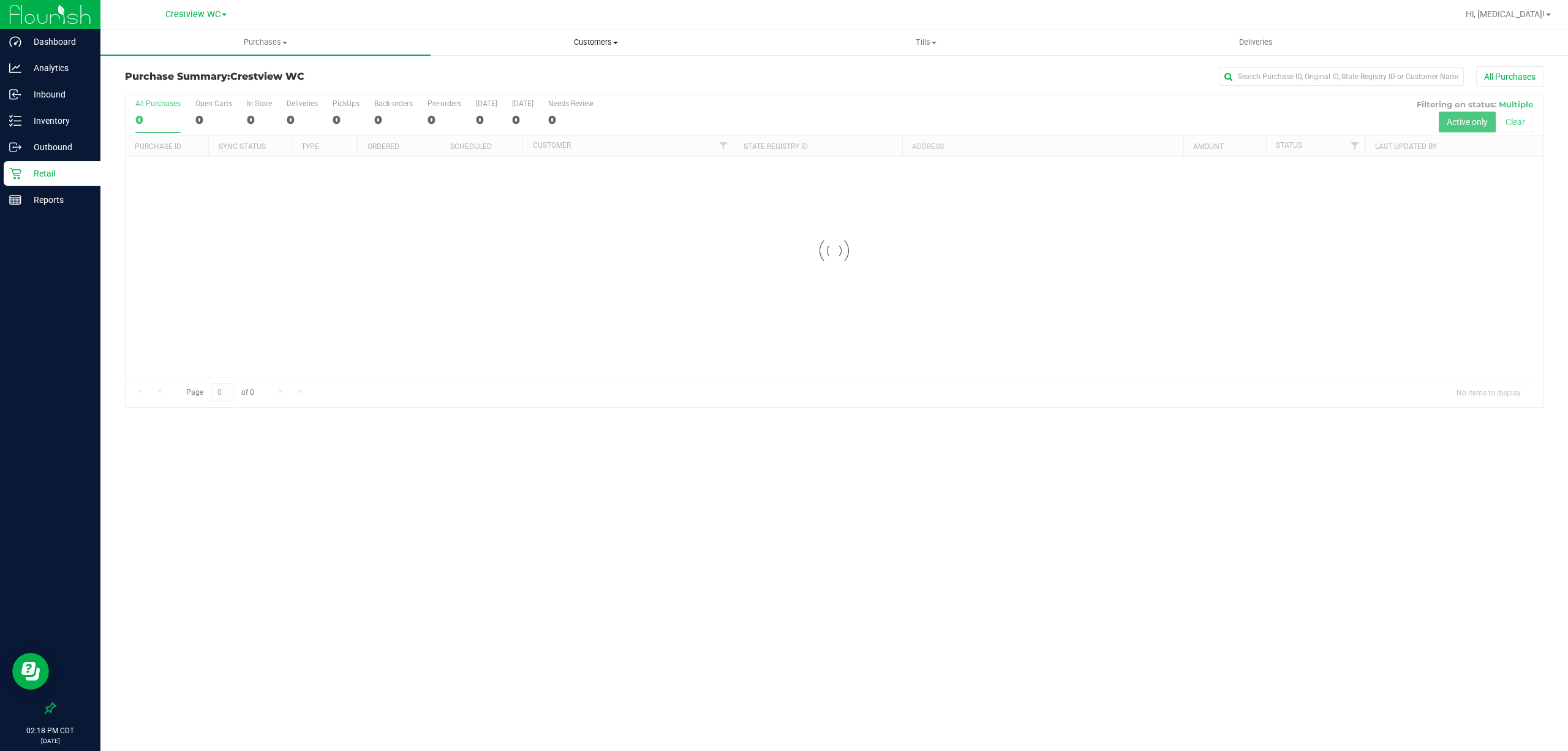
click at [599, 49] on uib-tab-heading "Customers All customers Add a new customer All physicians" at bounding box center [596, 42] width 329 height 25
click at [524, 76] on li "All customers" at bounding box center [596, 74] width 330 height 15
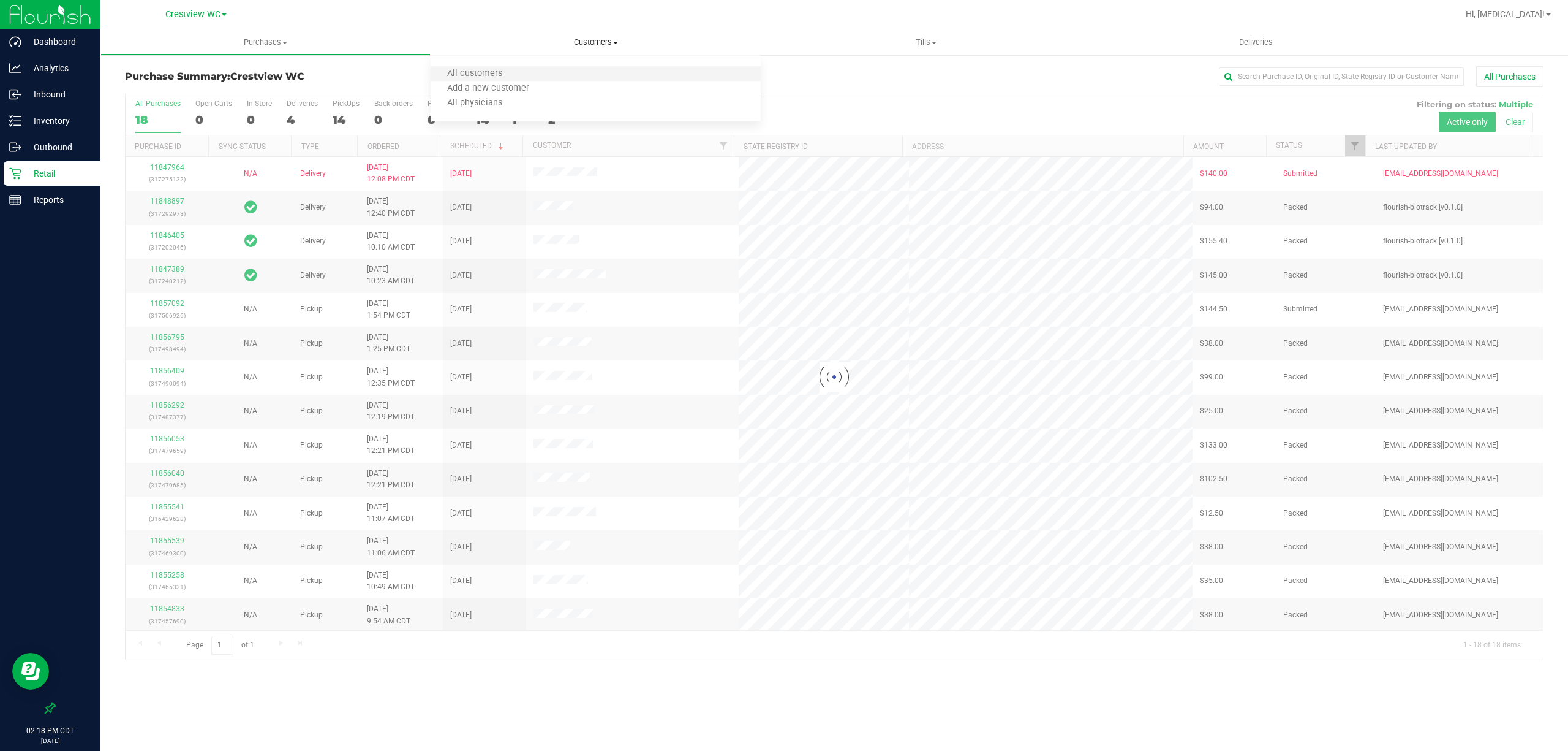
click at [524, 76] on li "All customers" at bounding box center [596, 74] width 330 height 15
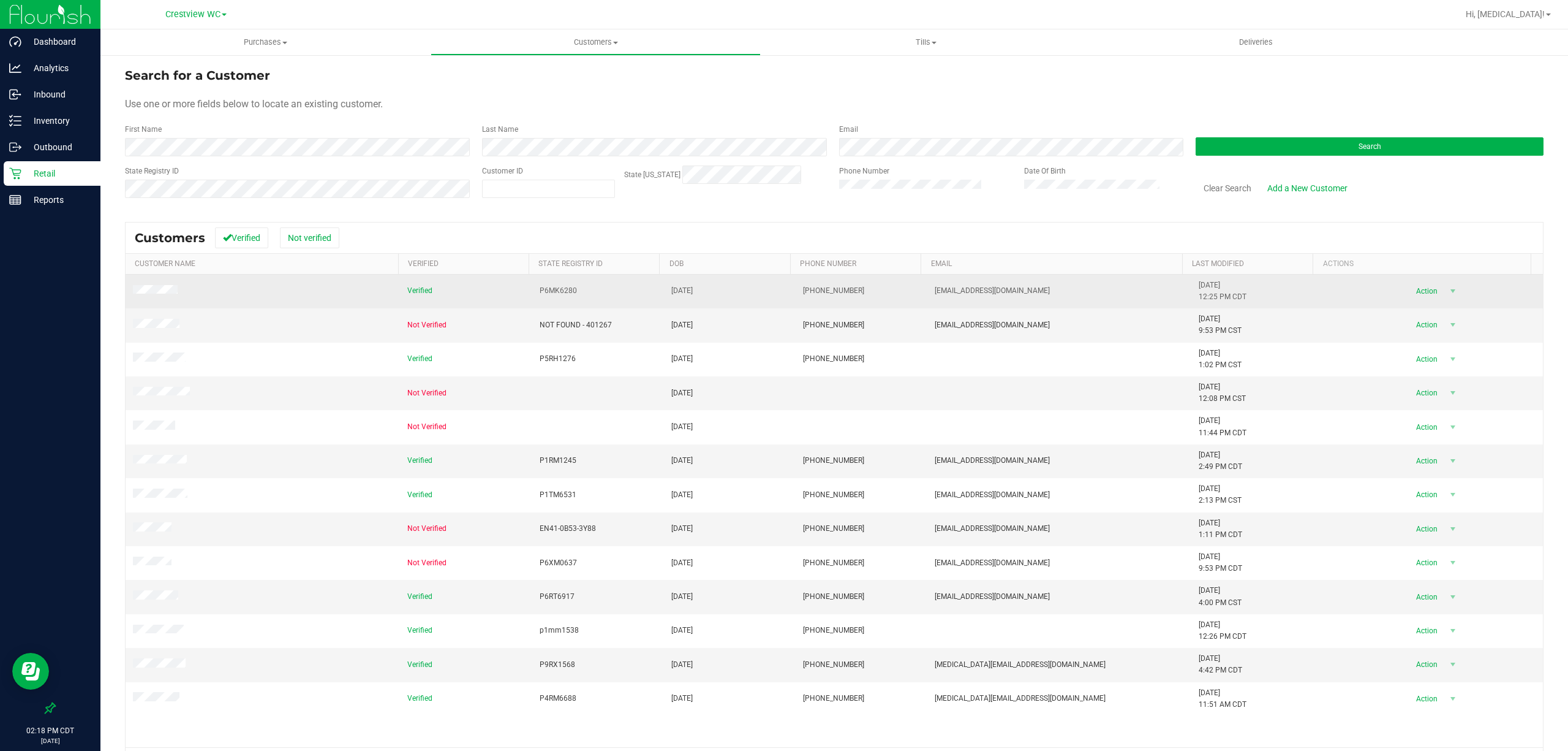
click at [156, 297] on span at bounding box center [156, 292] width 48 height 13
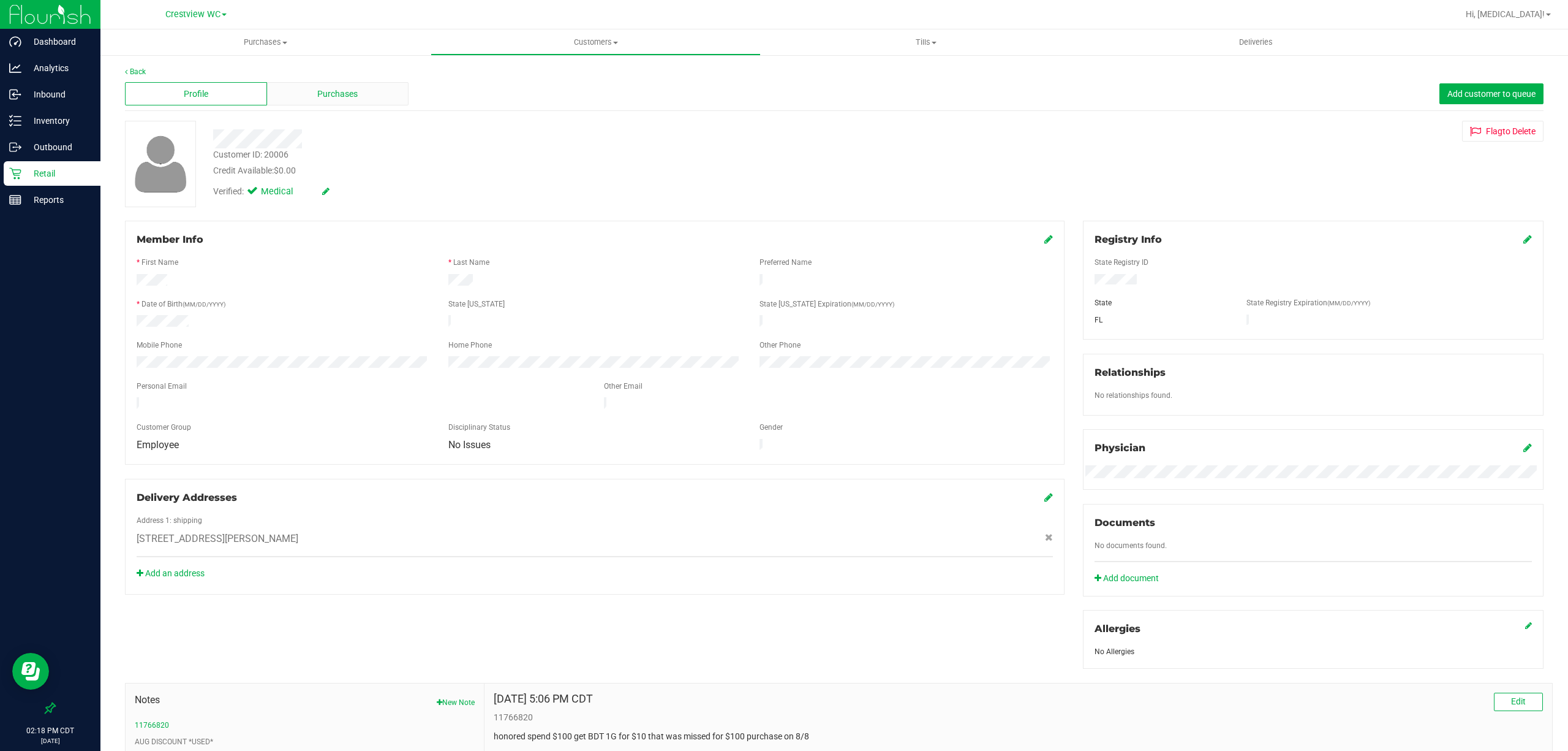
click at [353, 100] on div "Purchases" at bounding box center [338, 93] width 142 height 23
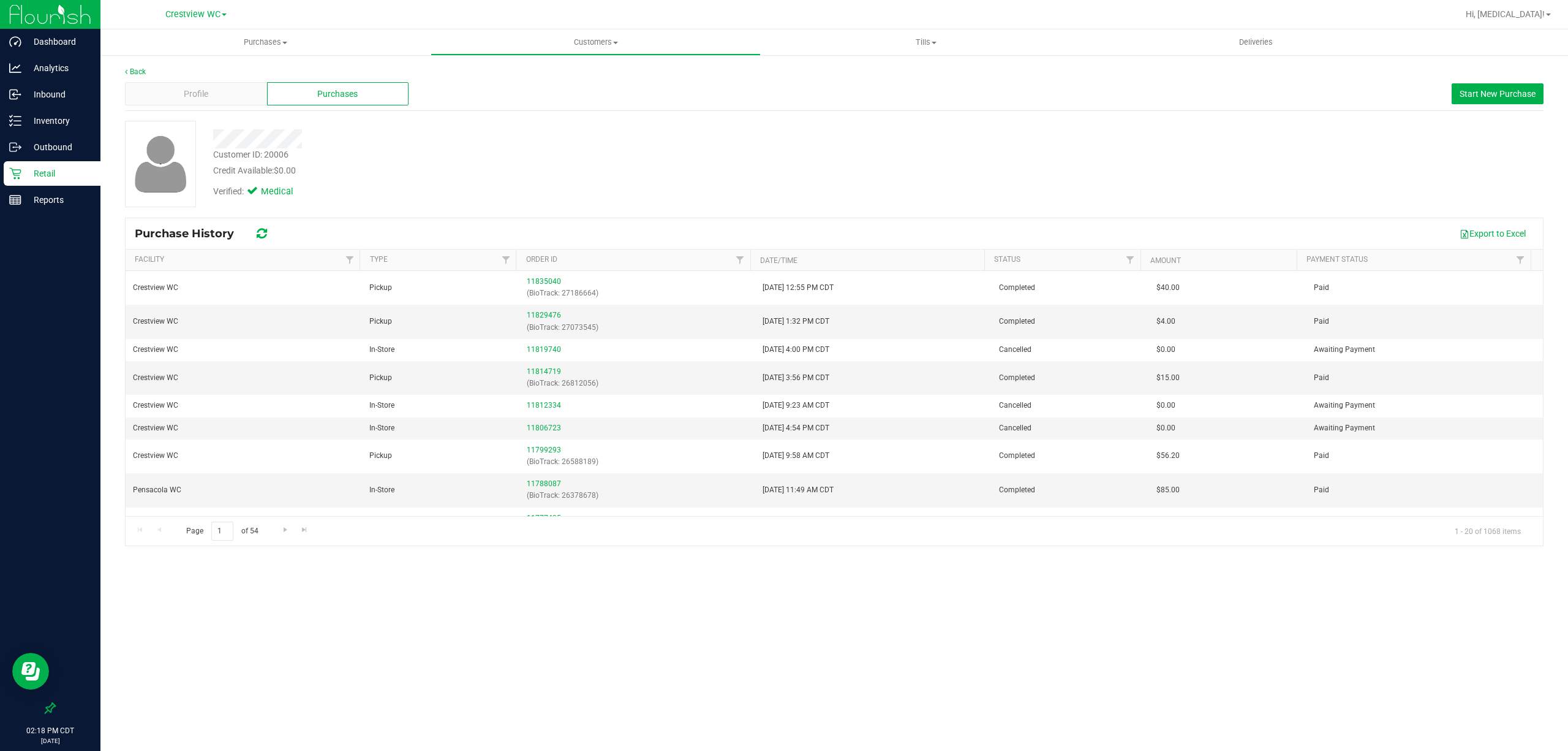
click at [640, 117] on div "Back Profile Purchases Start New Purchase Customer ID: 20006 Credit Available: …" at bounding box center [834, 306] width 1419 height 480
click at [782, 96] on span "Start New Purchase" at bounding box center [1498, 94] width 76 height 10
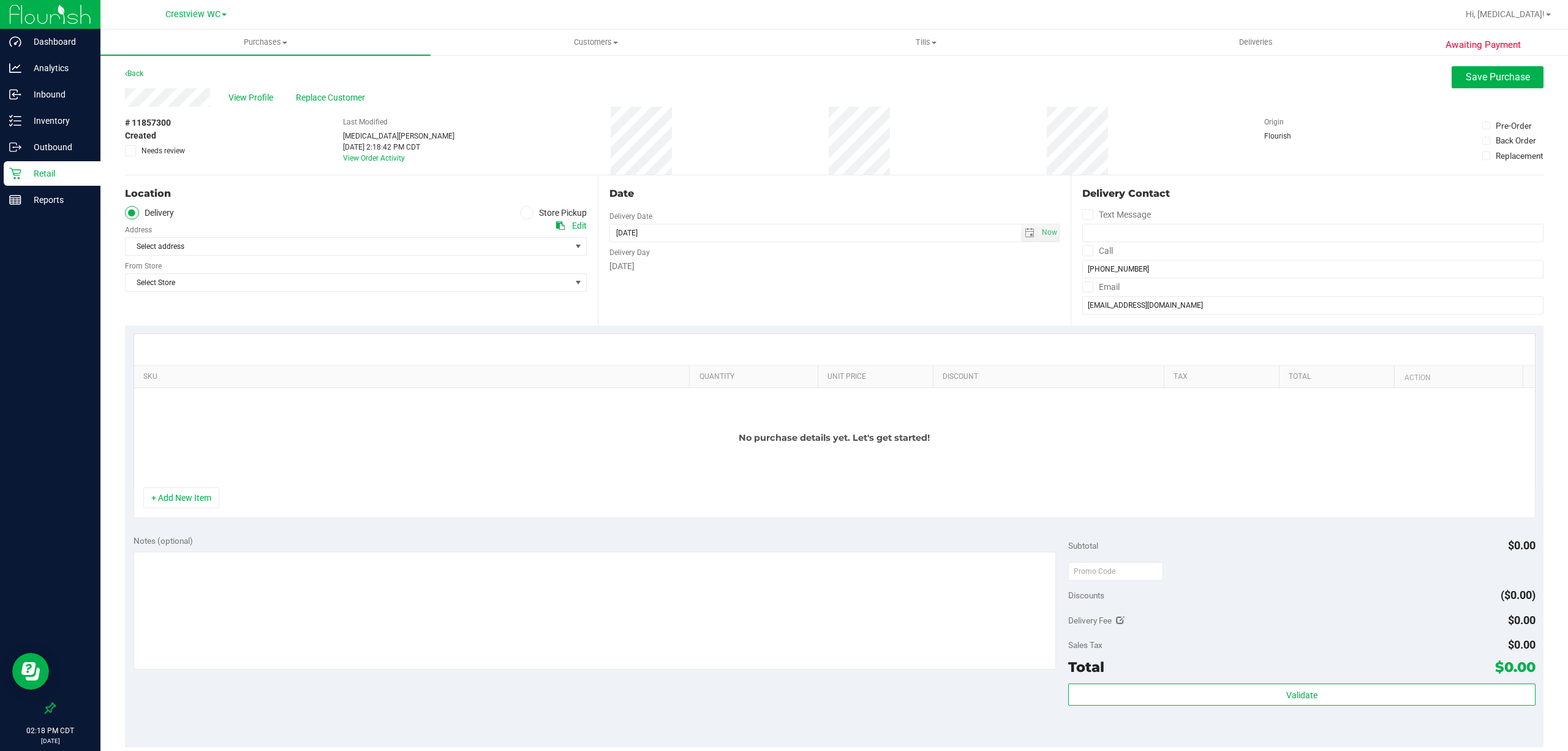
click at [558, 212] on label "Store Pickup" at bounding box center [554, 213] width 68 height 14
click at [0, 0] on input "Store Pickup" at bounding box center [0, 0] width 0 height 0
click at [275, 251] on span "Select Store" at bounding box center [348, 246] width 446 height 17
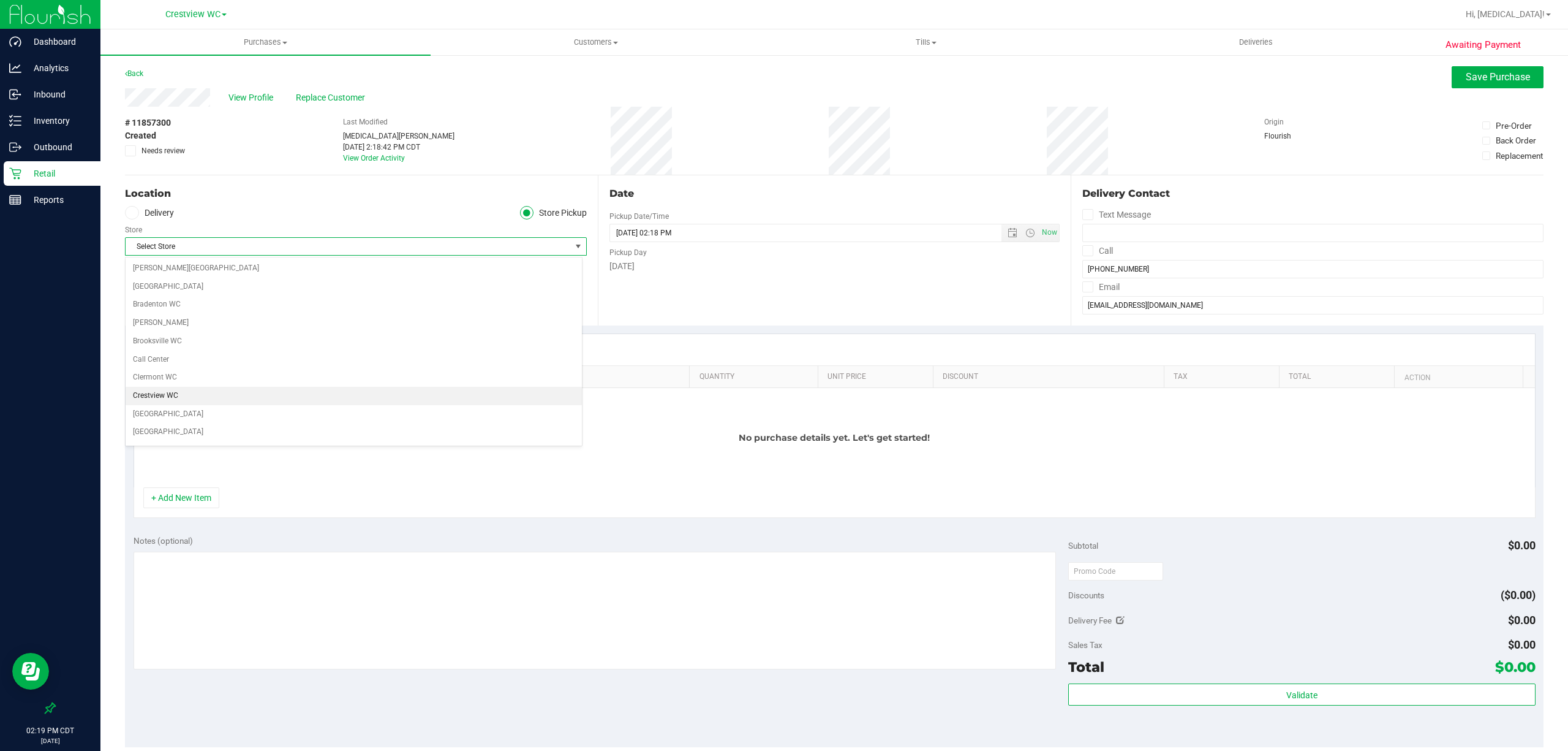
click at [179, 395] on li "Crestview WC" at bounding box center [353, 396] width 456 height 18
click at [244, 291] on div "Location Delivery Store Pickup Store Crestview WC Select Store [PERSON_NAME][GE…" at bounding box center [361, 250] width 473 height 150
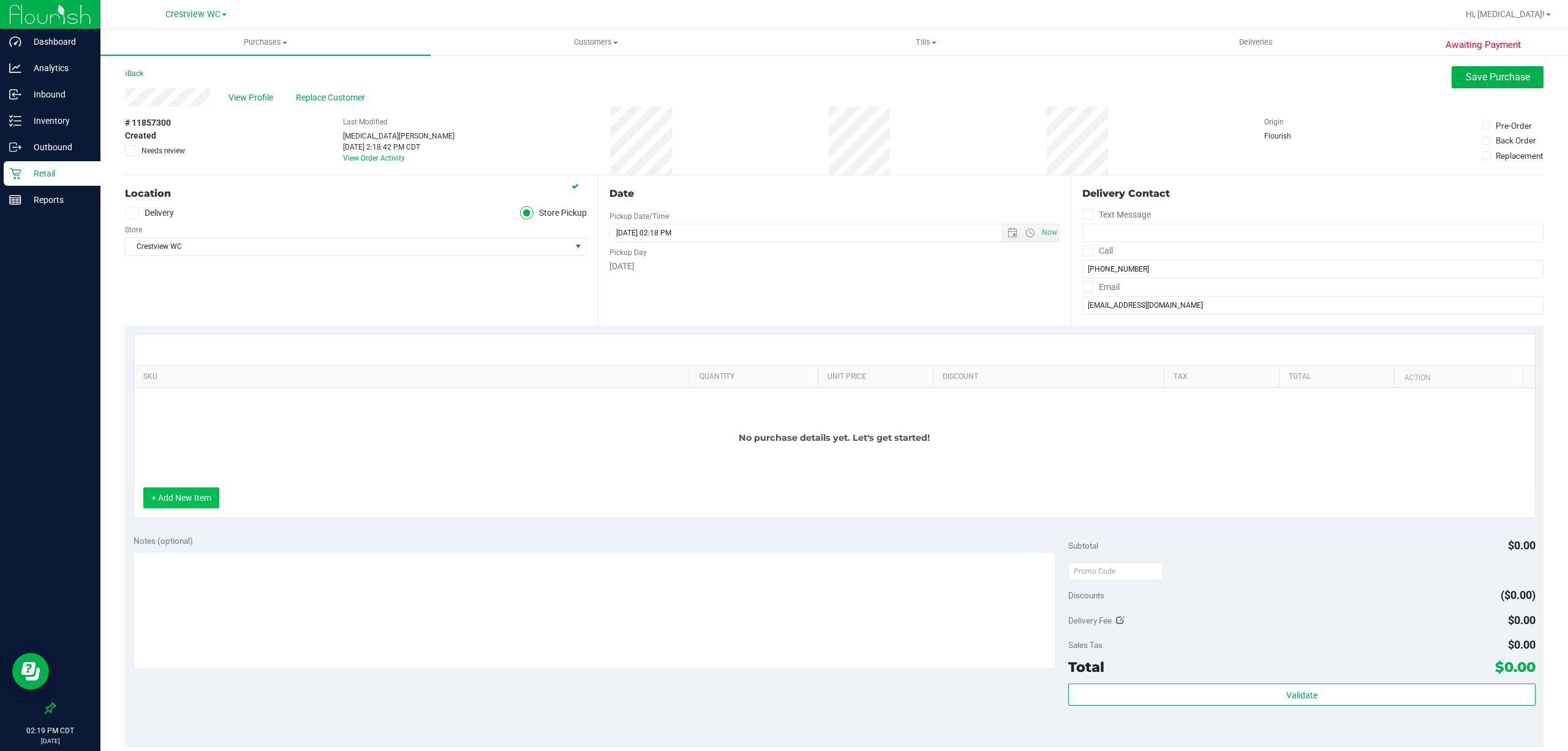
click at [176, 504] on button "+ Add New Item" at bounding box center [181, 497] width 76 height 21
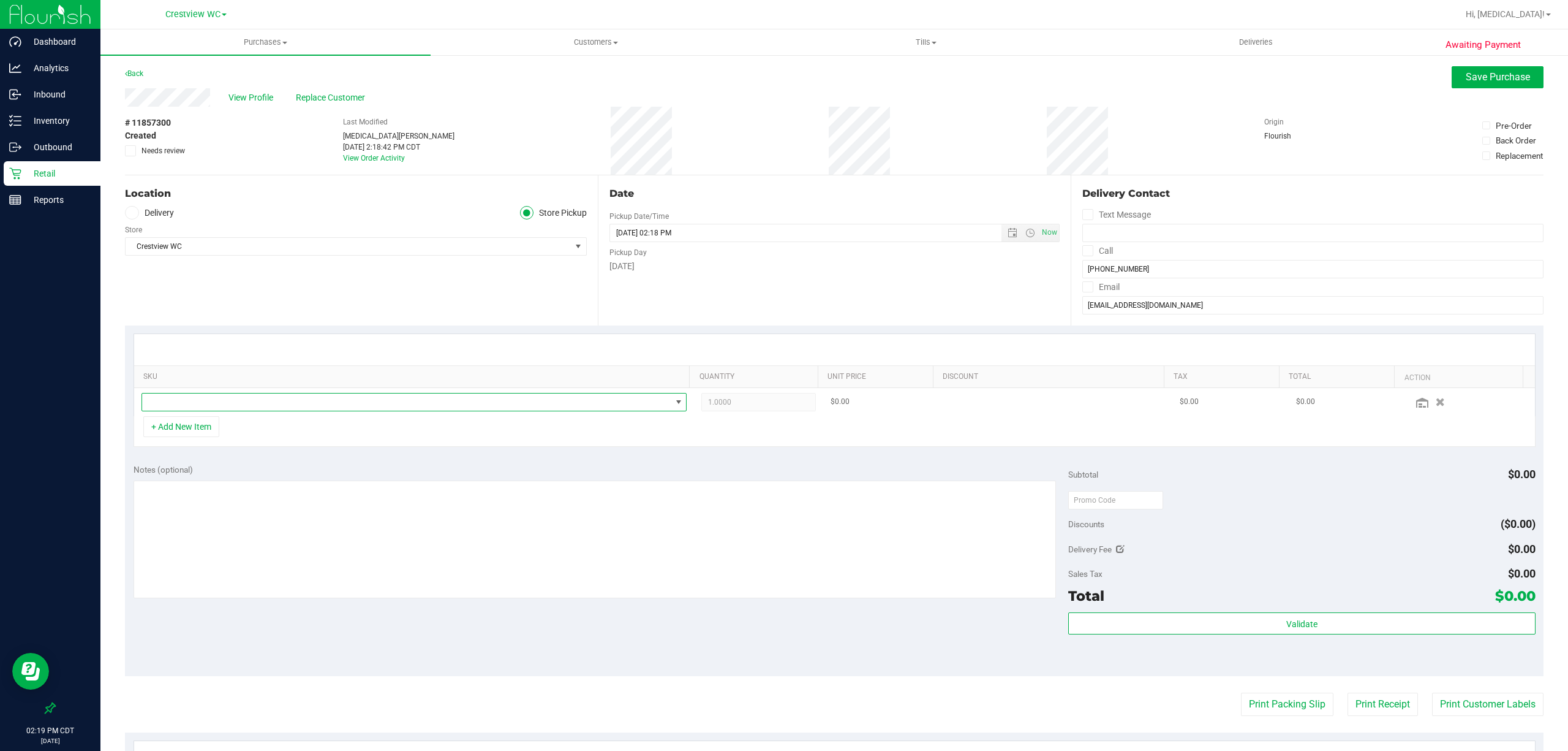
click at [195, 405] on span "NO DATA FOUND" at bounding box center [407, 402] width 529 height 17
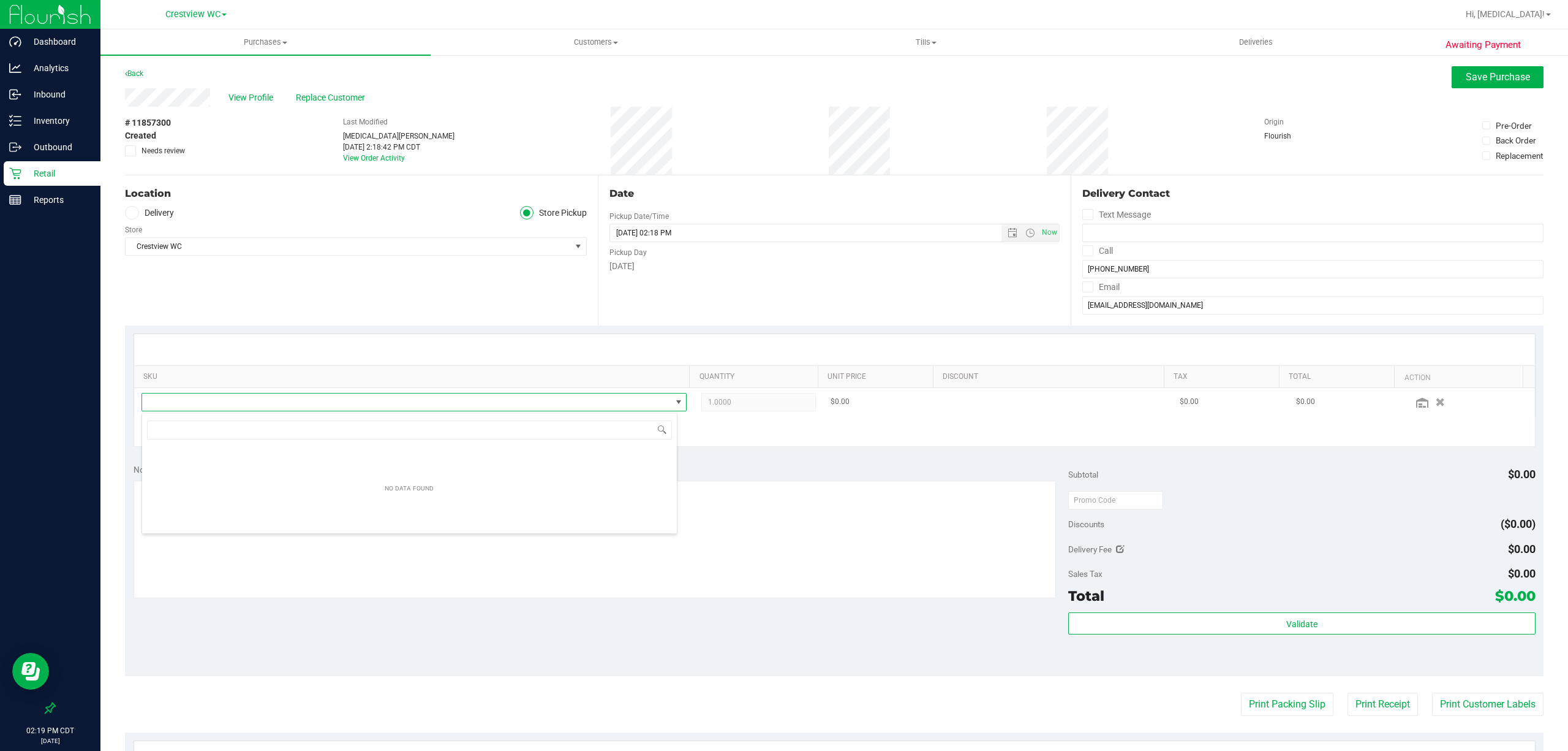
scroll to position [18, 535]
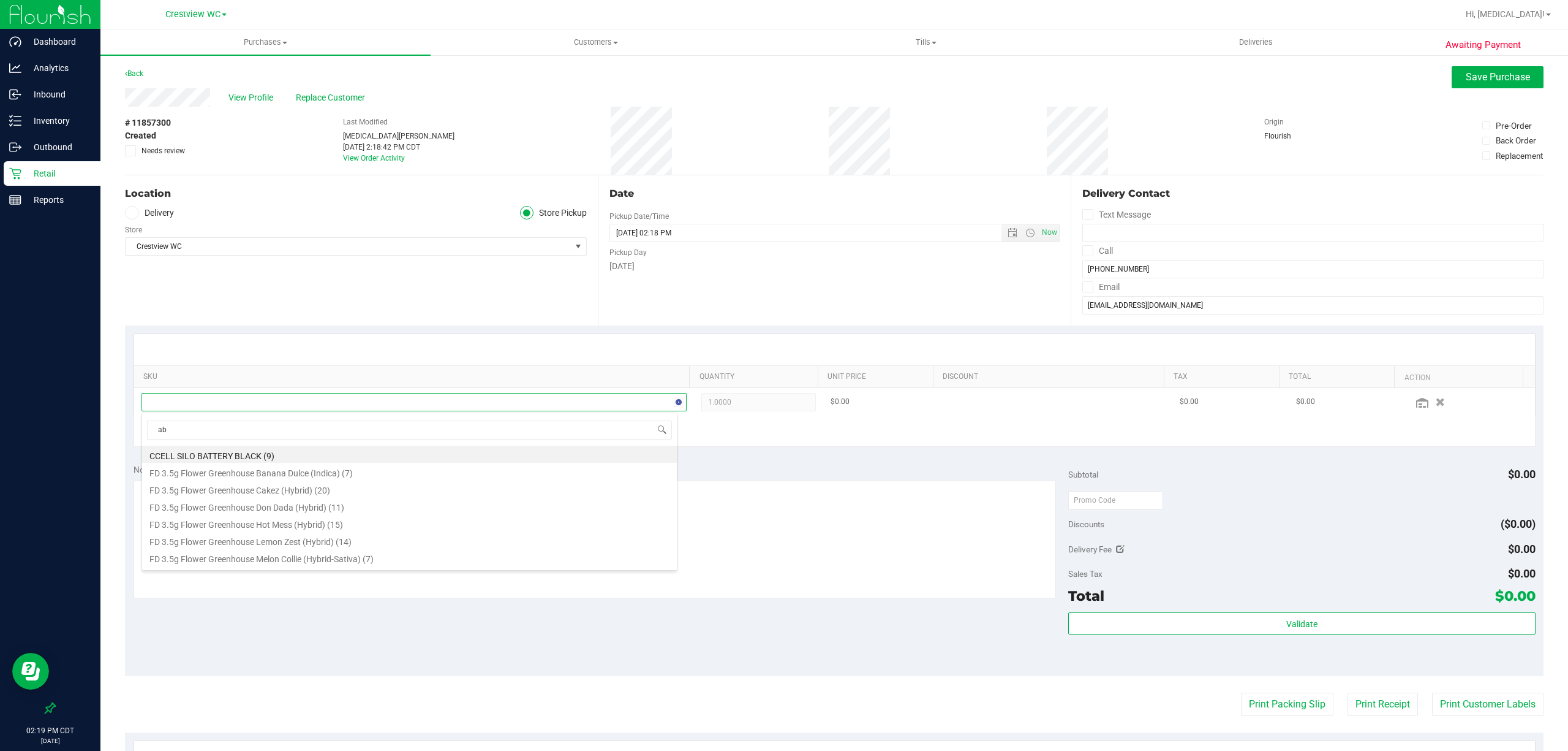
type input "abp"
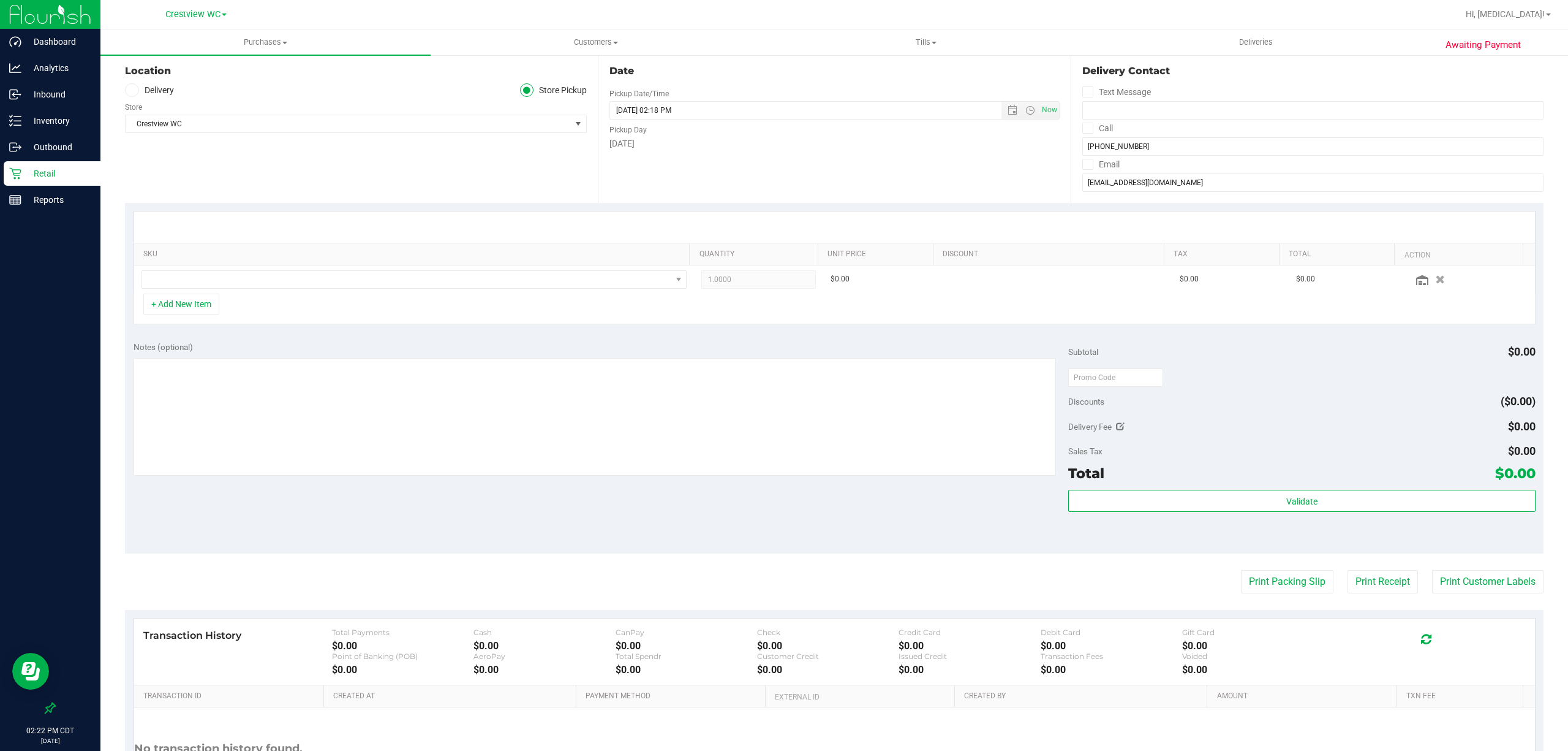
scroll to position [0, 0]
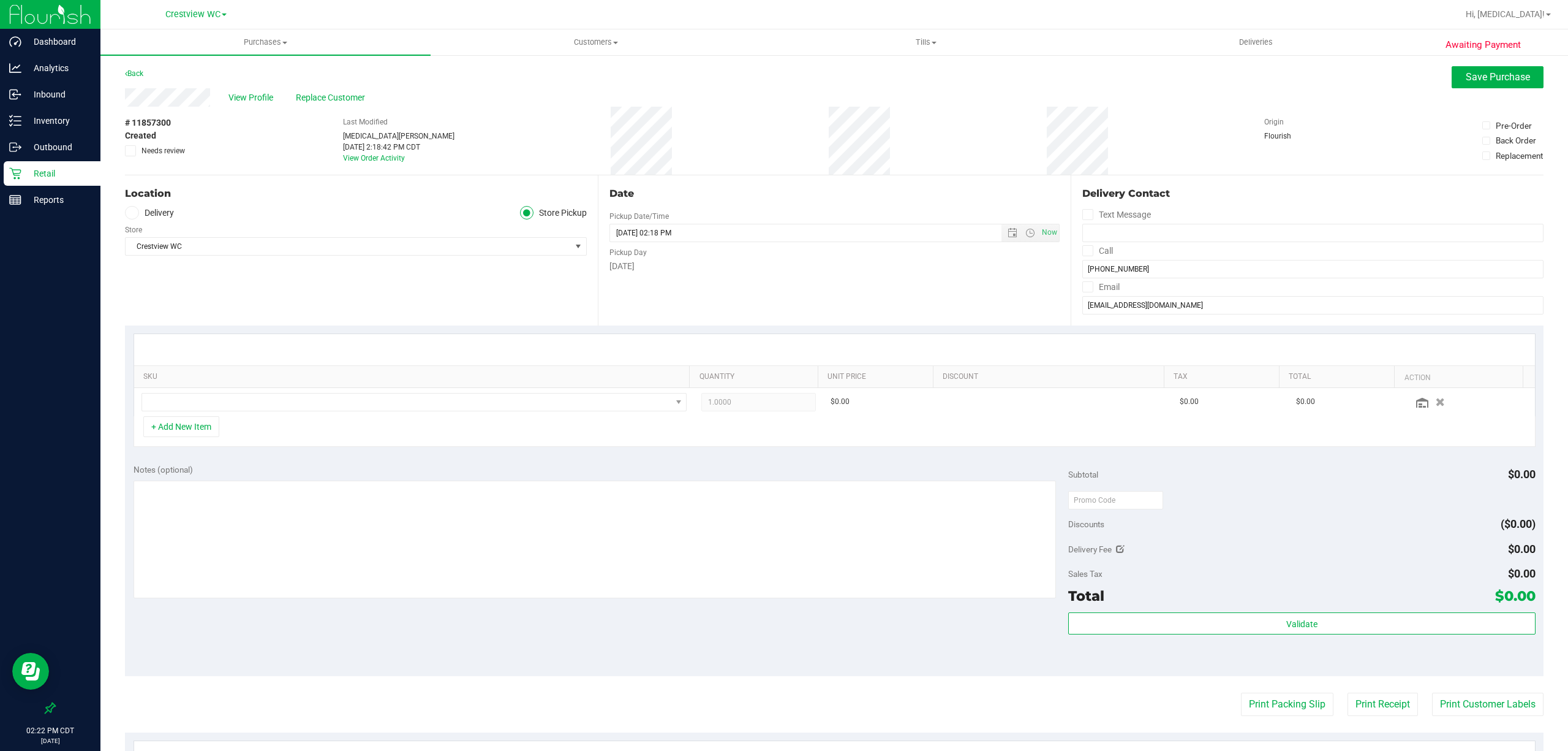
click at [57, 174] on p "Retail" at bounding box center [58, 173] width 74 height 15
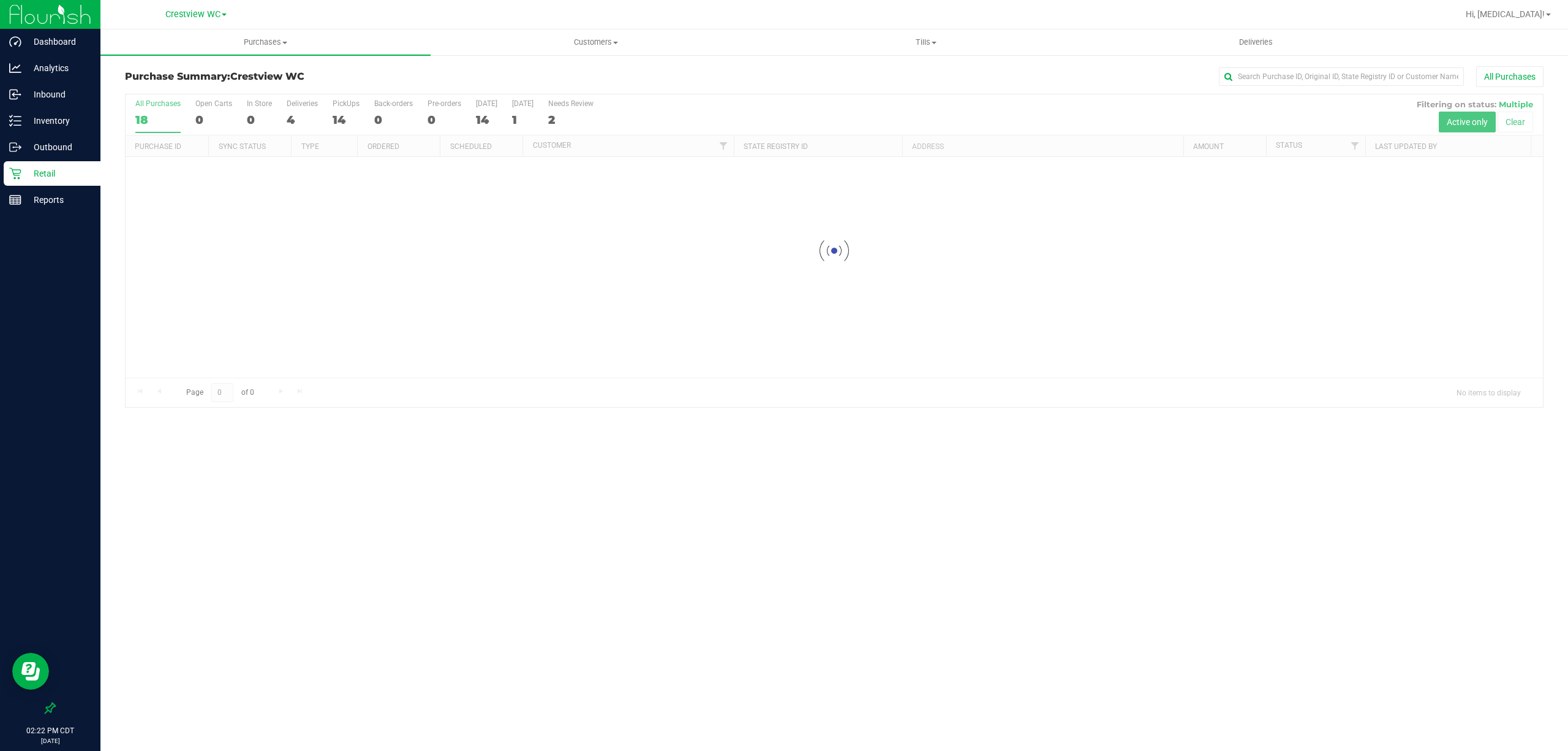
click at [338, 117] on div at bounding box center [834, 250] width 1417 height 312
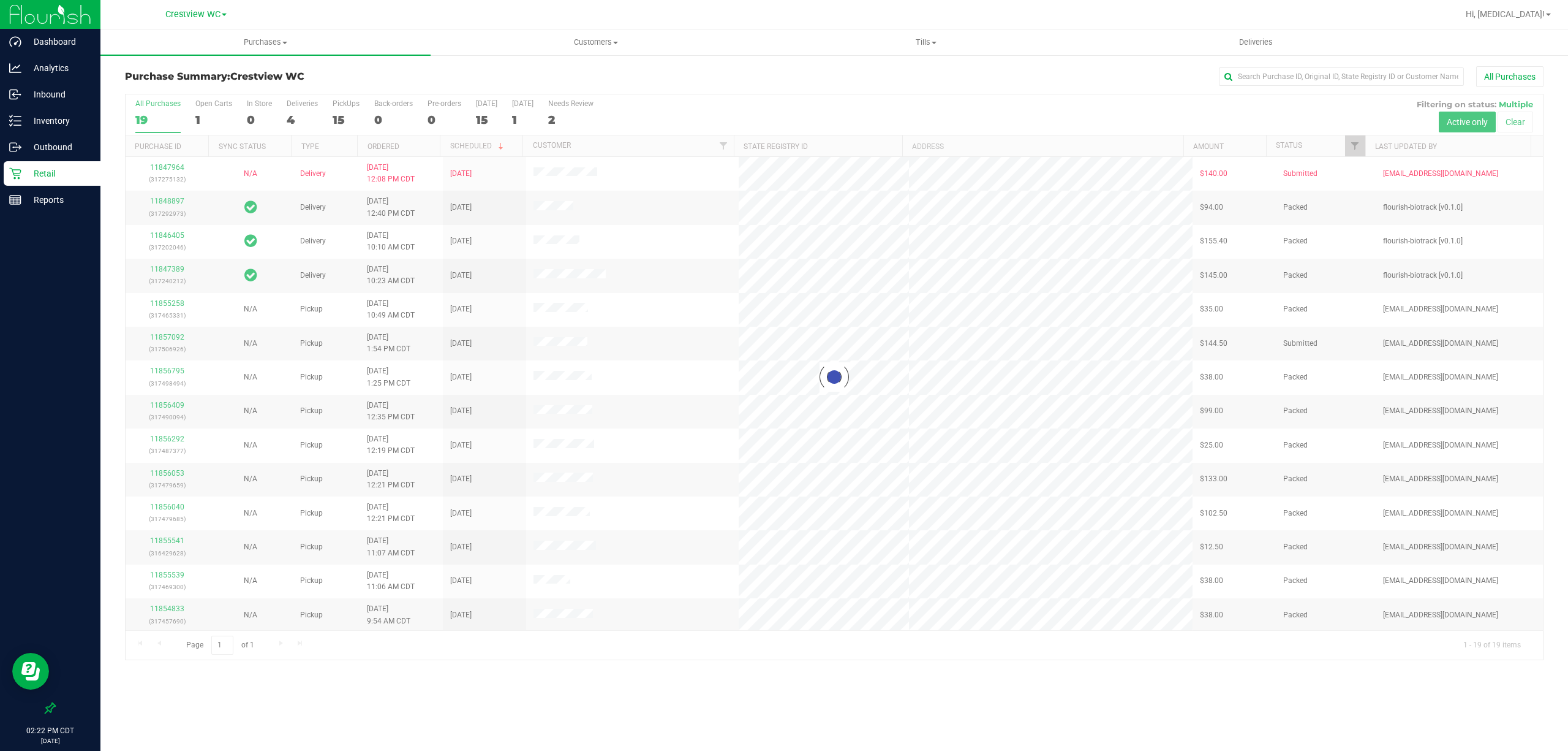
click at [342, 114] on div at bounding box center [834, 377] width 1417 height 565
click at [343, 117] on div "15" at bounding box center [346, 120] width 27 height 14
click at [0, 0] on input "PickUps 15" at bounding box center [0, 0] width 0 height 0
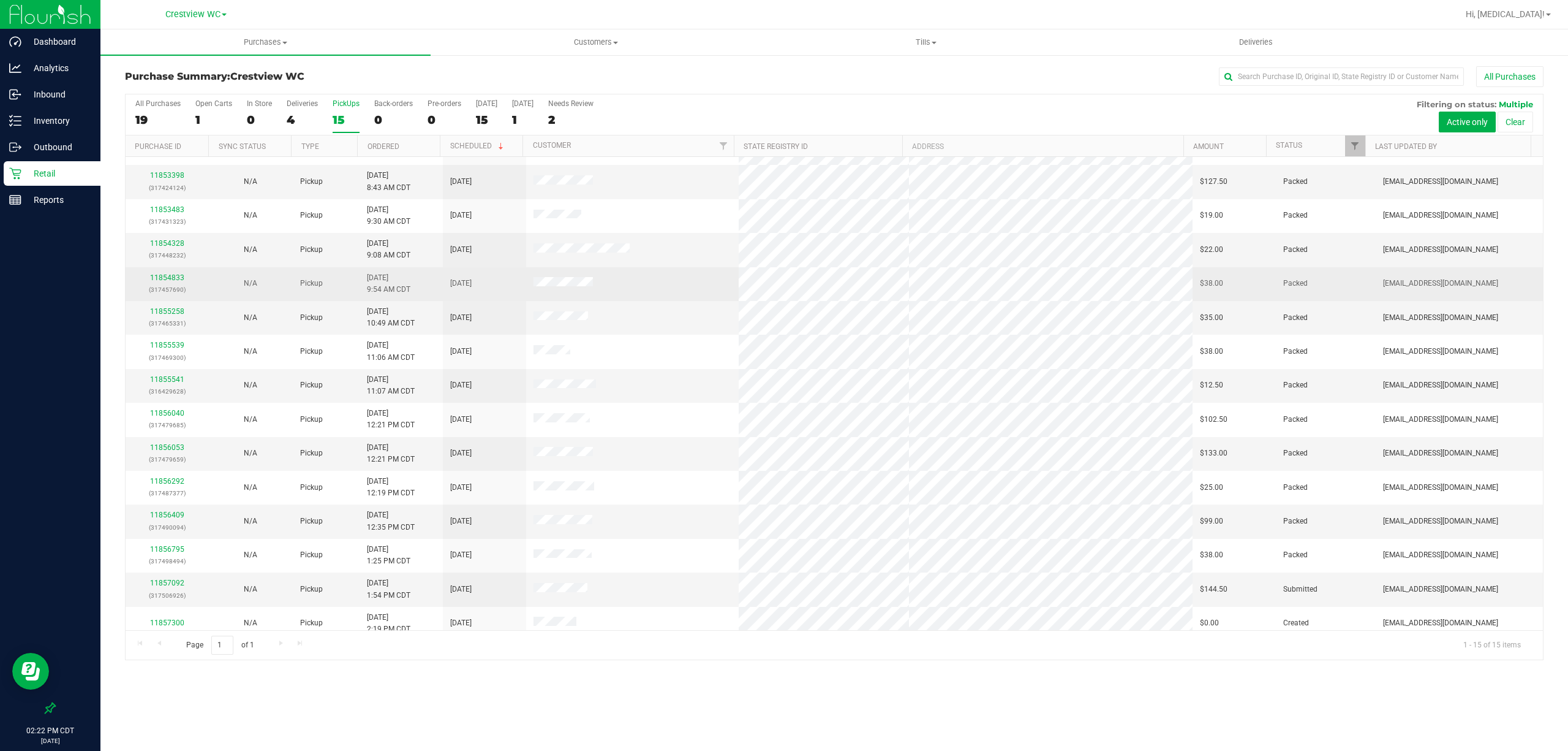
scroll to position [38, 0]
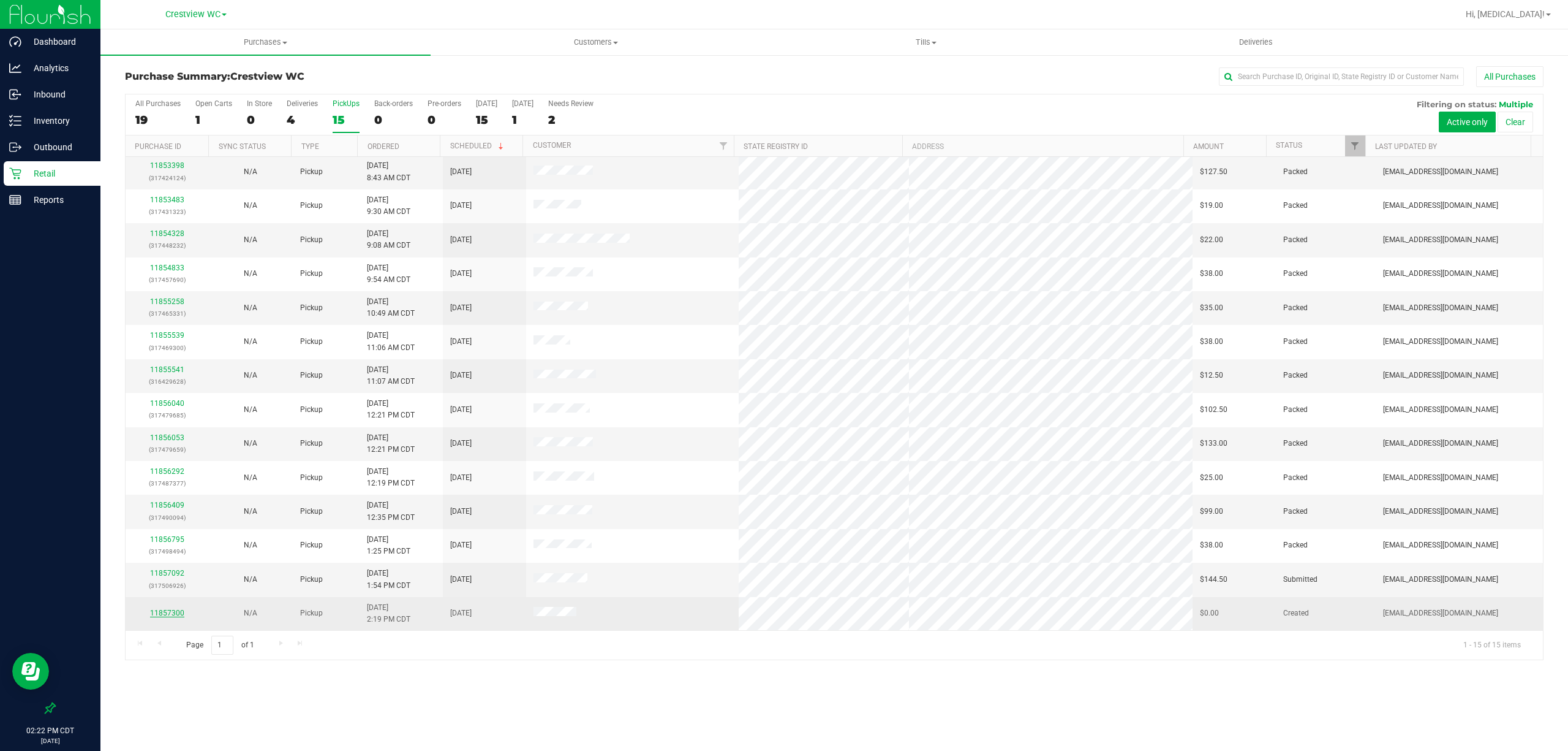
click at [180, 612] on link "11857300" at bounding box center [167, 613] width 34 height 9
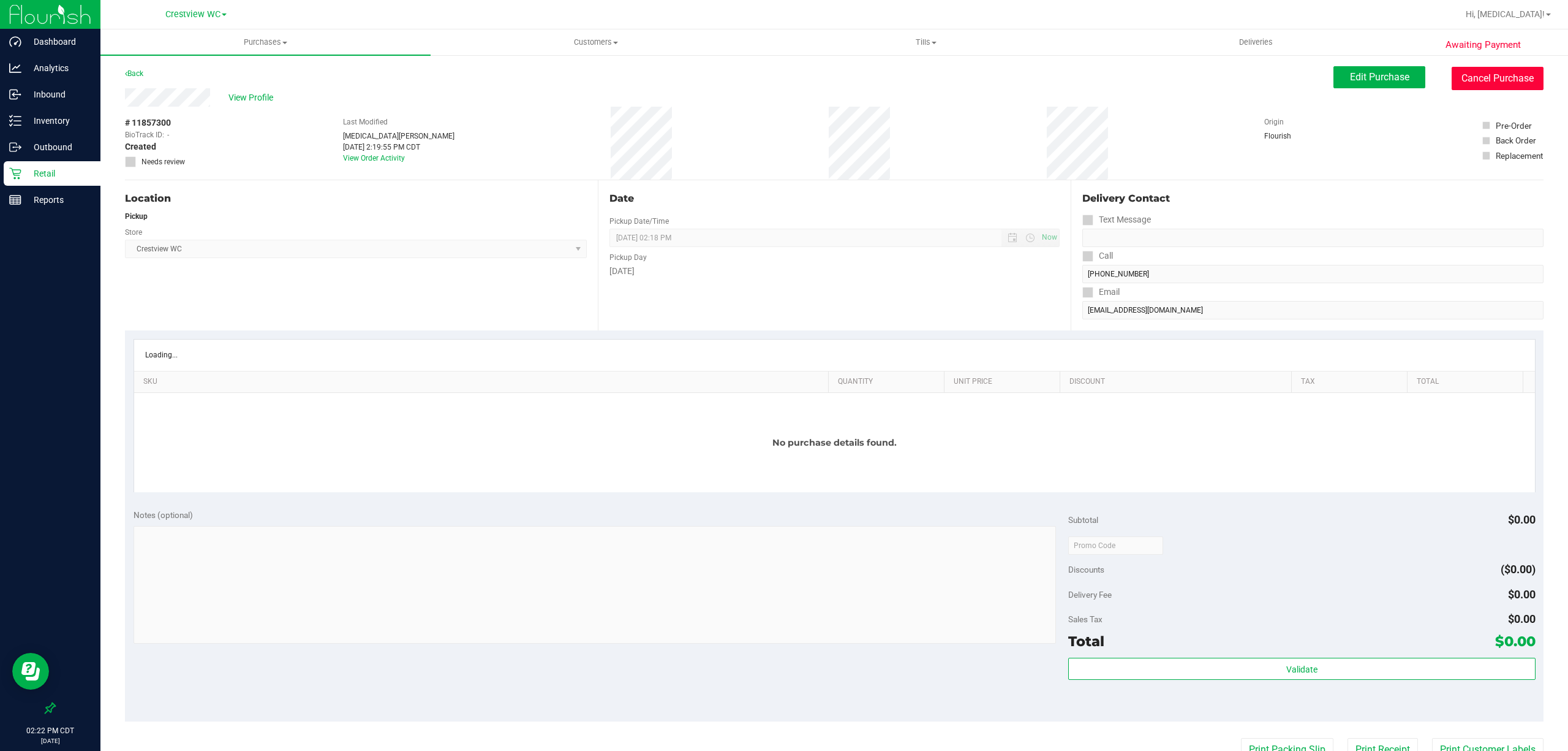
click at [782, 74] on button "Cancel Purchase" at bounding box center [1498, 78] width 92 height 23
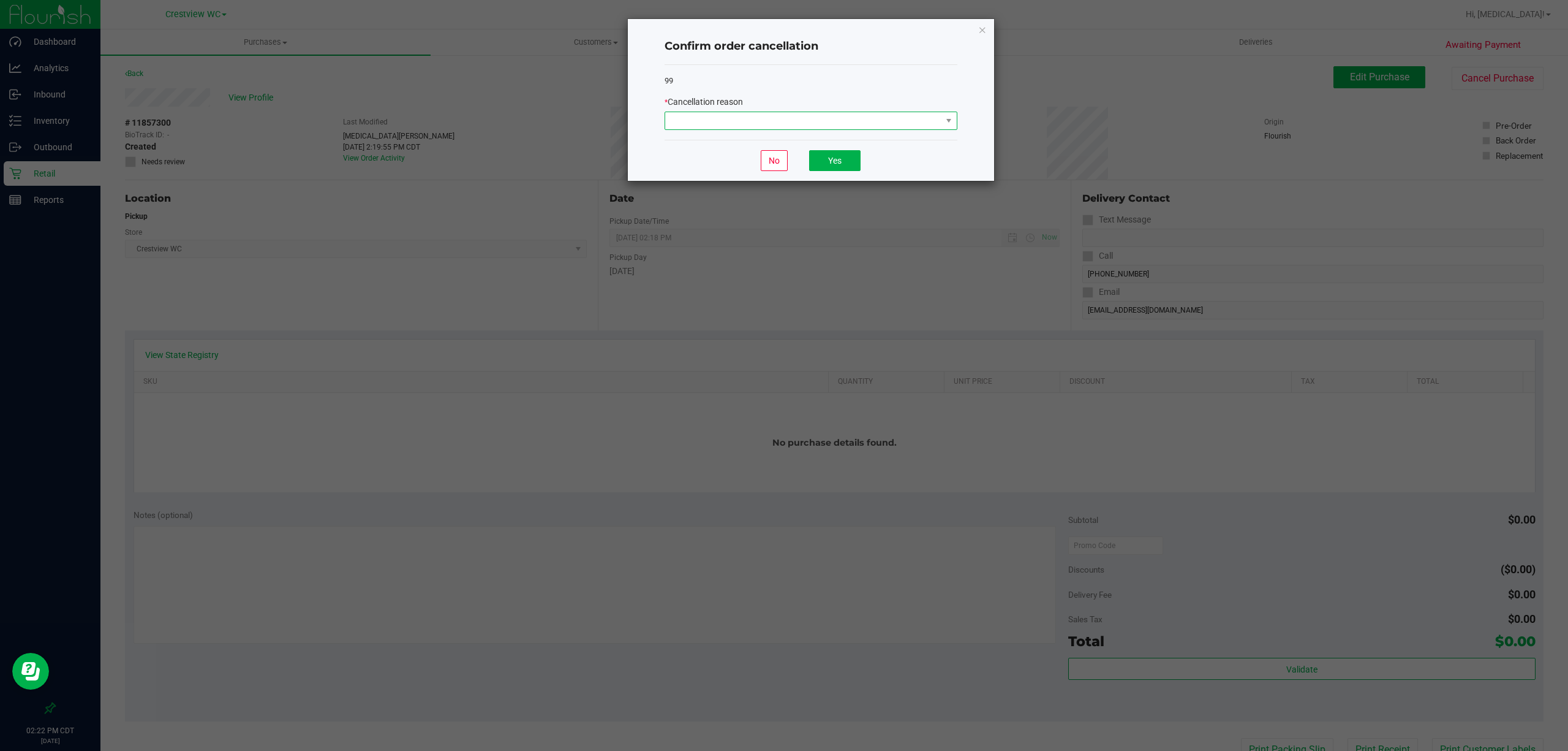
click at [782, 116] on span at bounding box center [803, 121] width 276 height 17
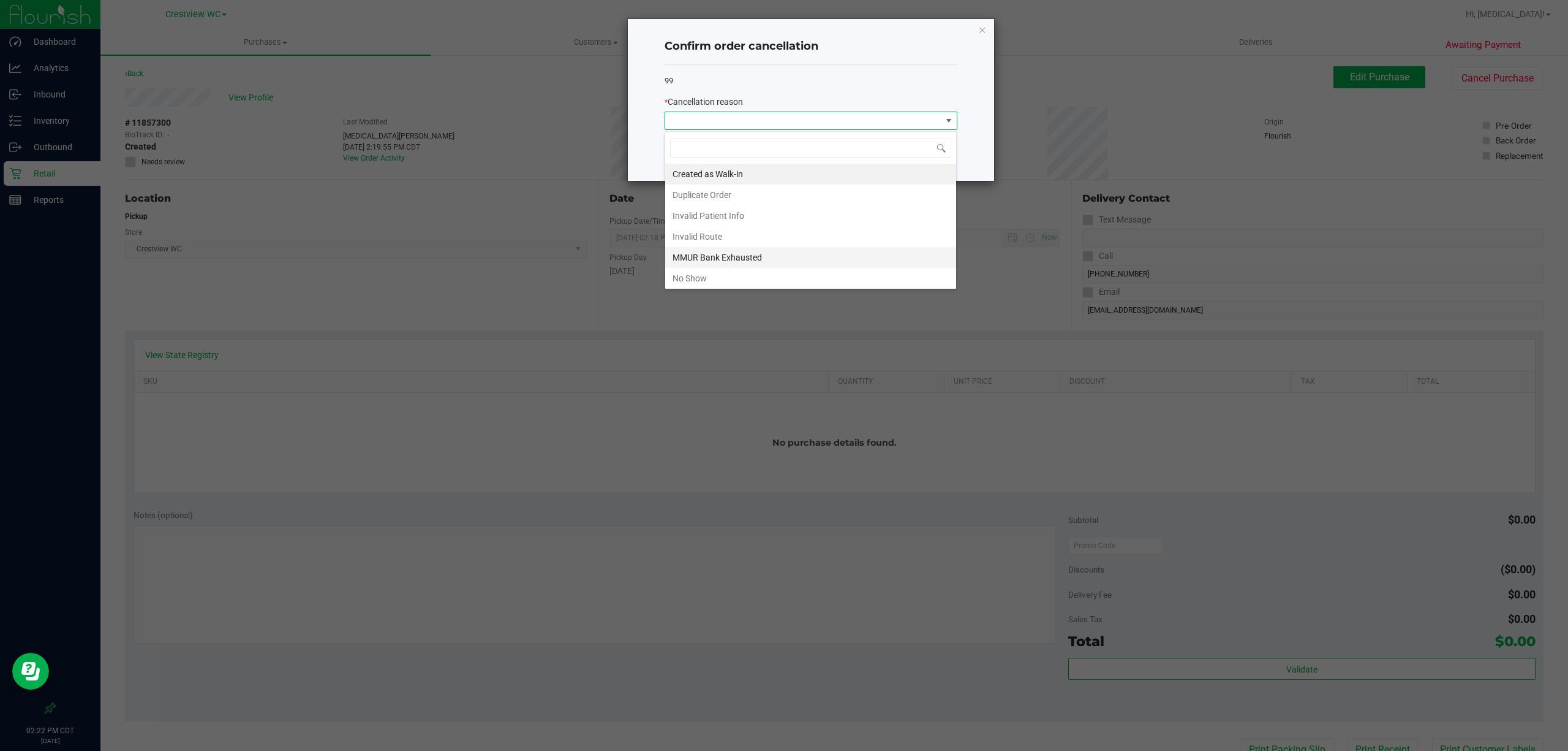
scroll to position [18, 292]
click at [698, 280] on li "No Show" at bounding box center [810, 278] width 291 height 21
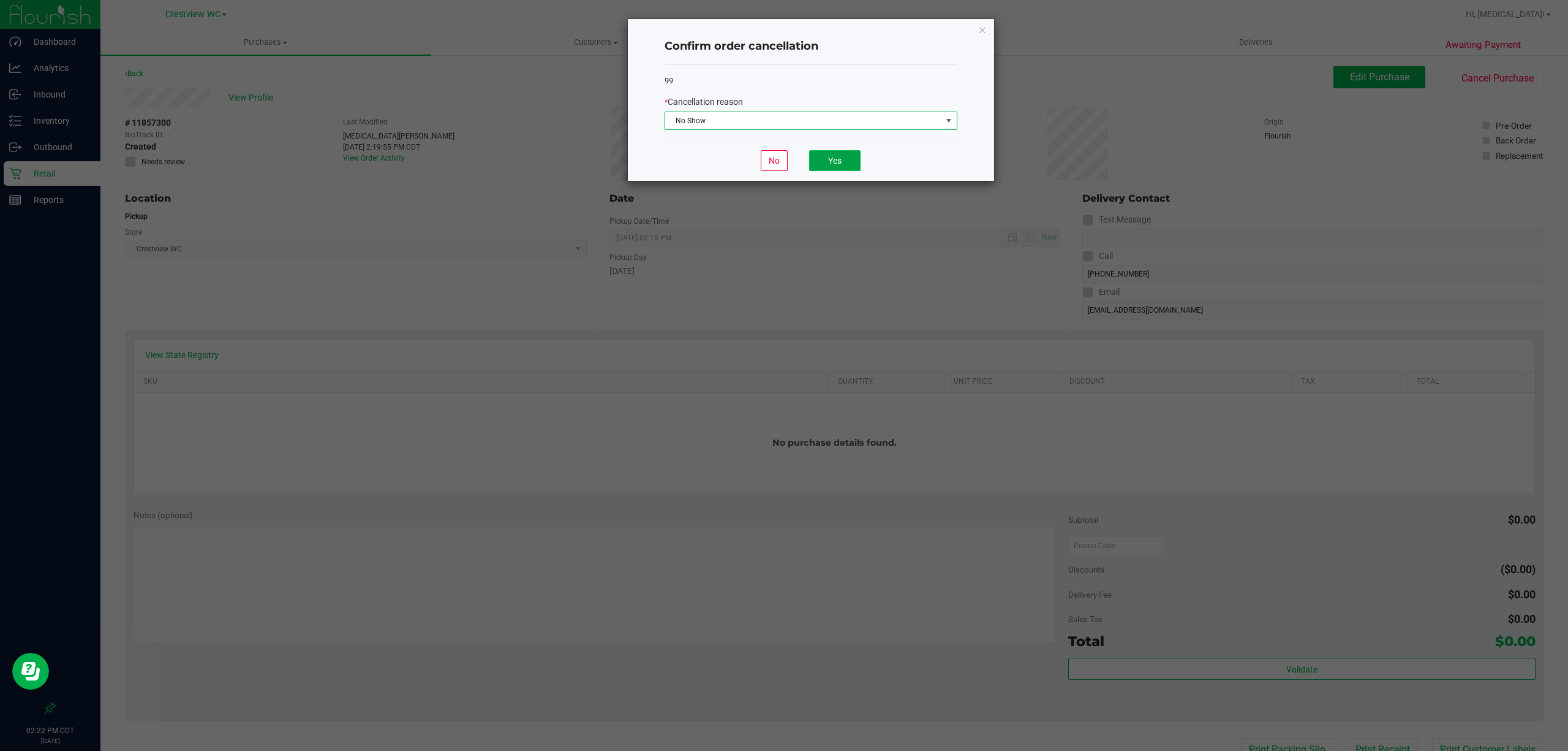
click at [782, 153] on button "Yes" at bounding box center [835, 161] width 52 height 21
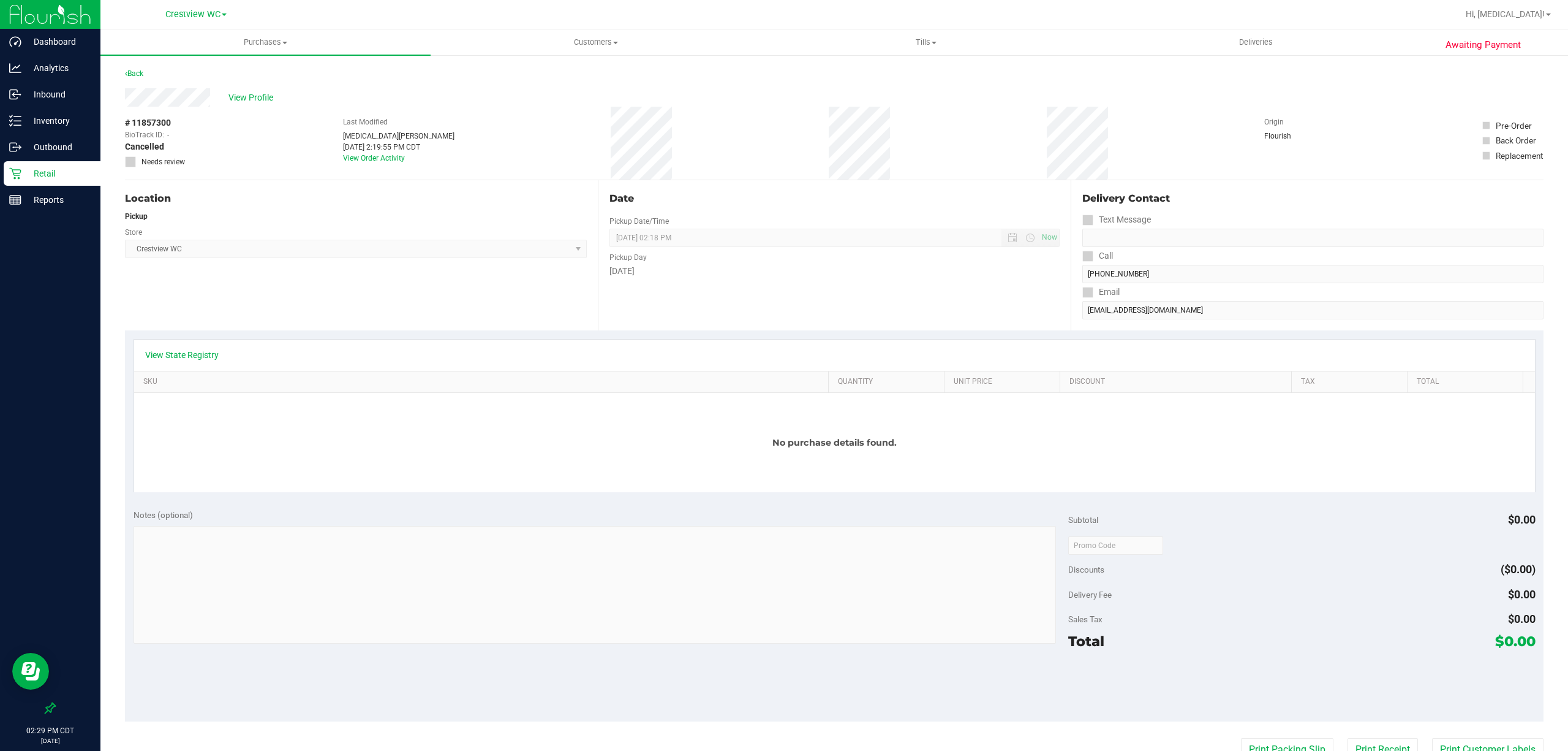
click at [39, 176] on p "Retail" at bounding box center [58, 173] width 74 height 15
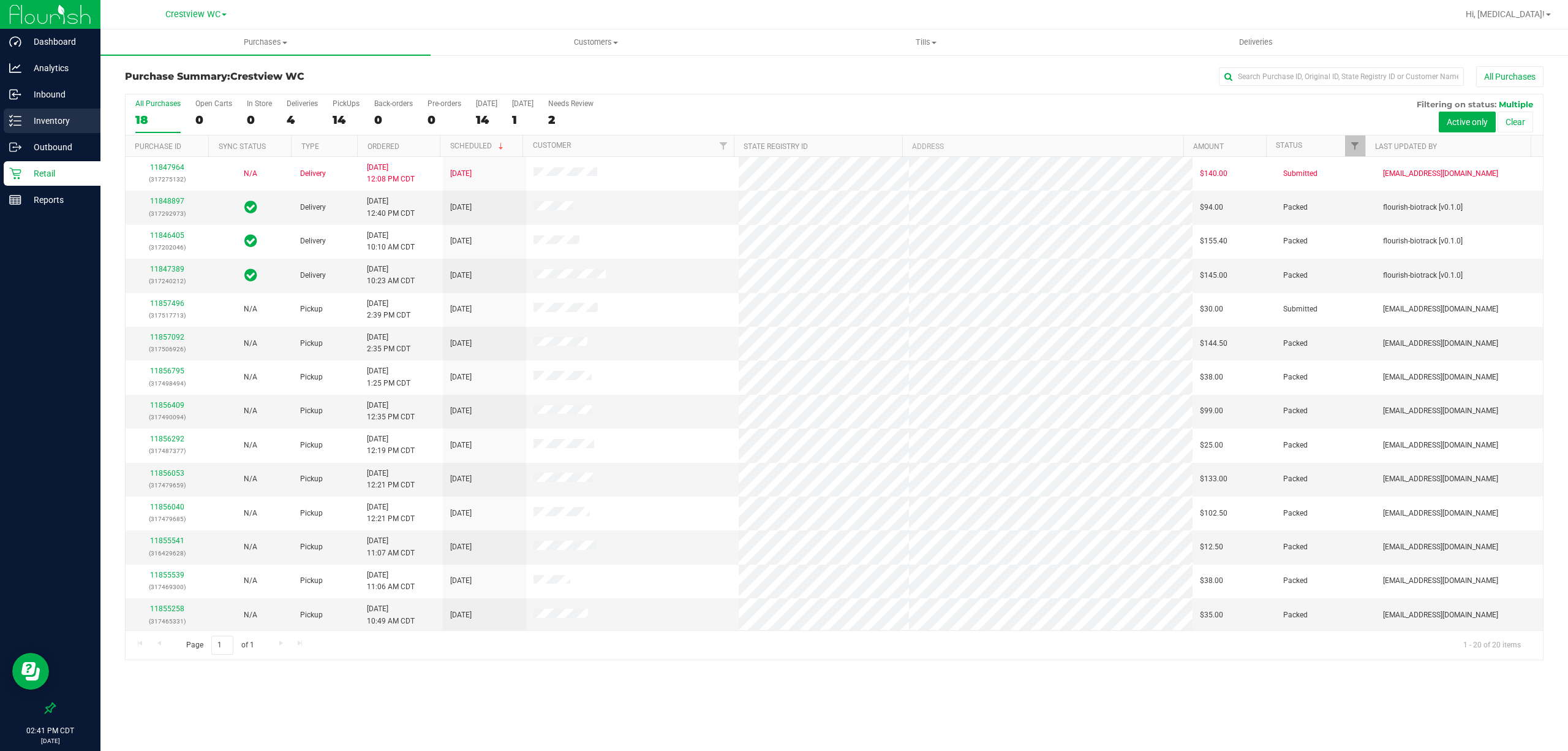
click at [64, 123] on p "Inventory" at bounding box center [58, 121] width 74 height 15
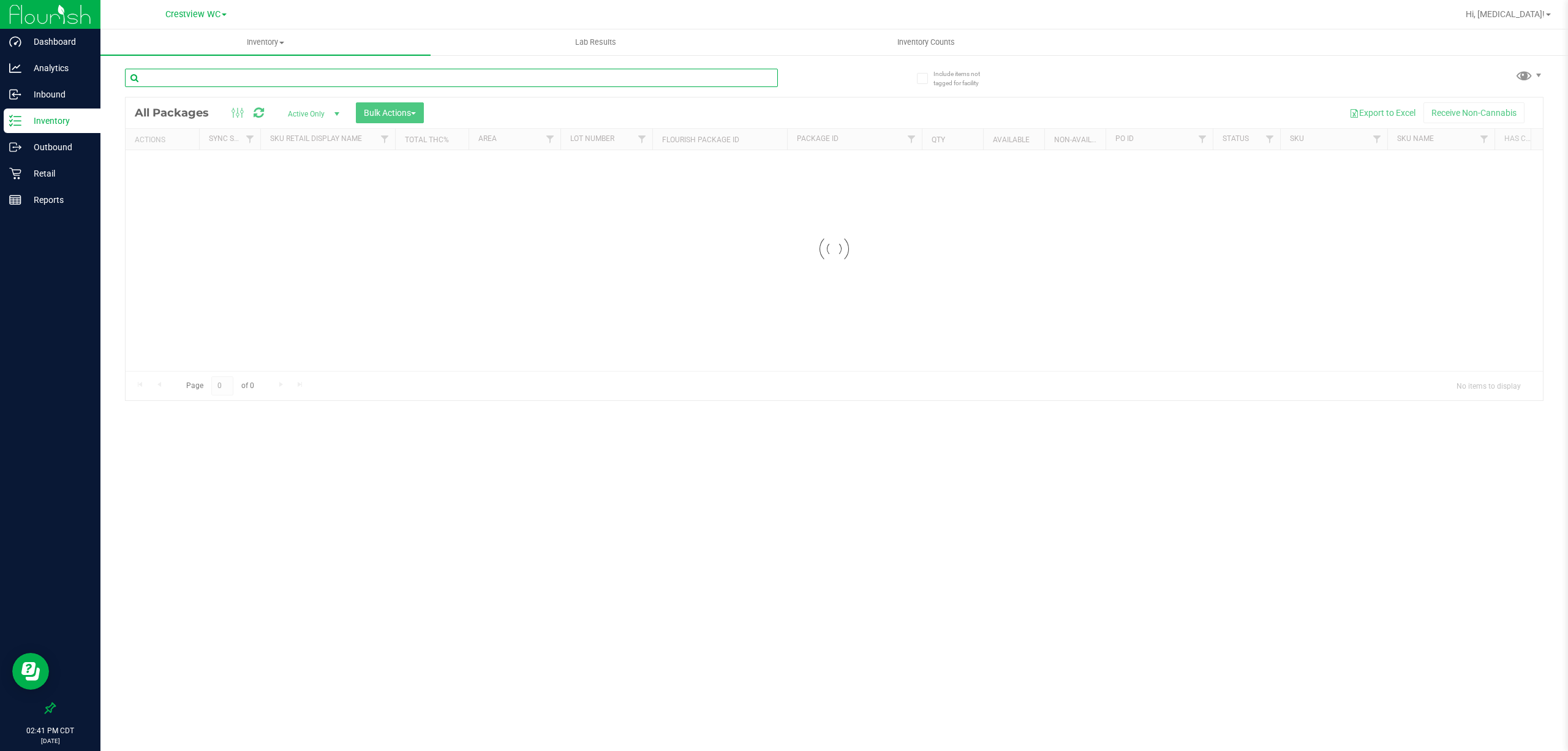
click at [250, 81] on input "text" at bounding box center [451, 77] width 653 height 18
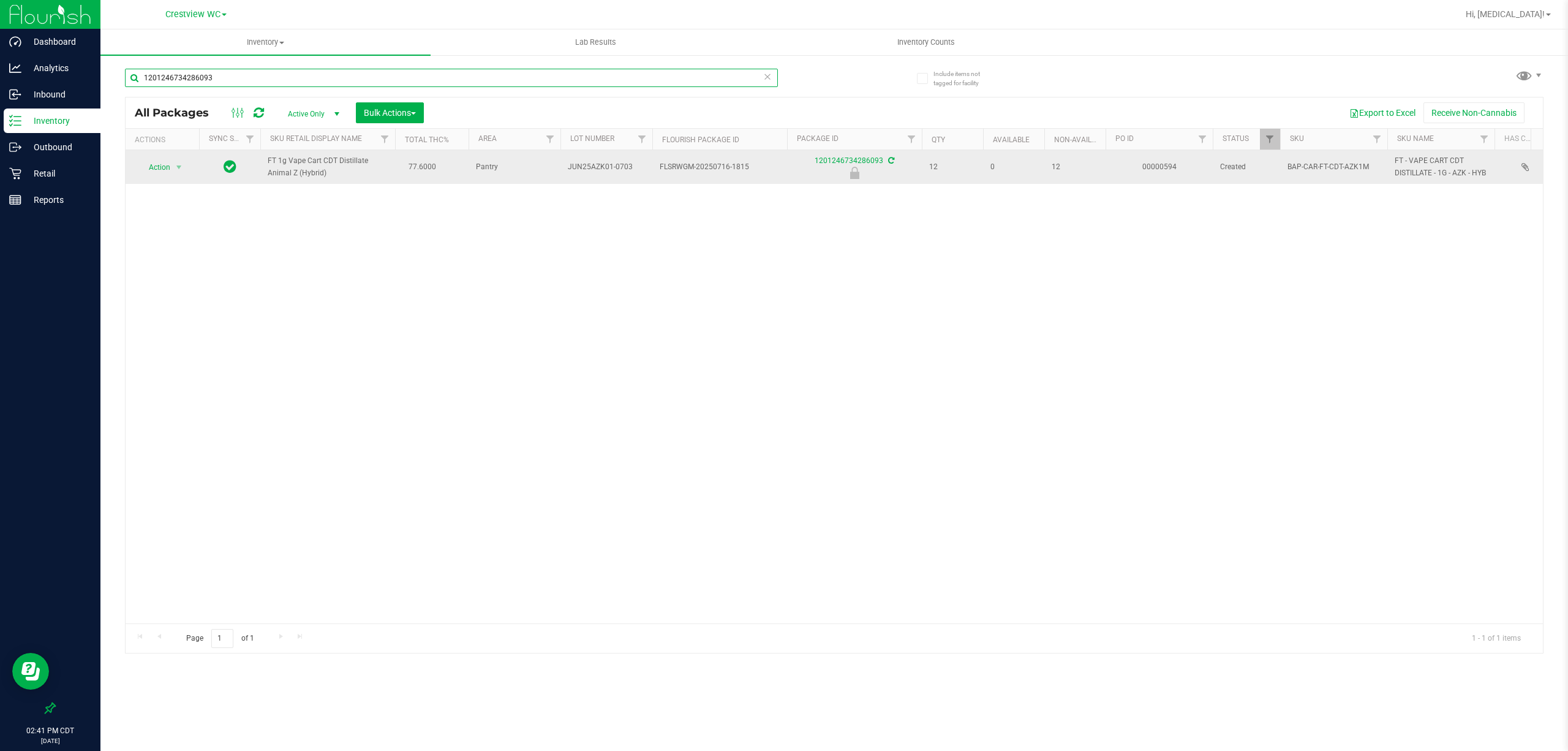
type input "1201246734286093"
click at [164, 176] on span "Action" at bounding box center [155, 168] width 33 height 17
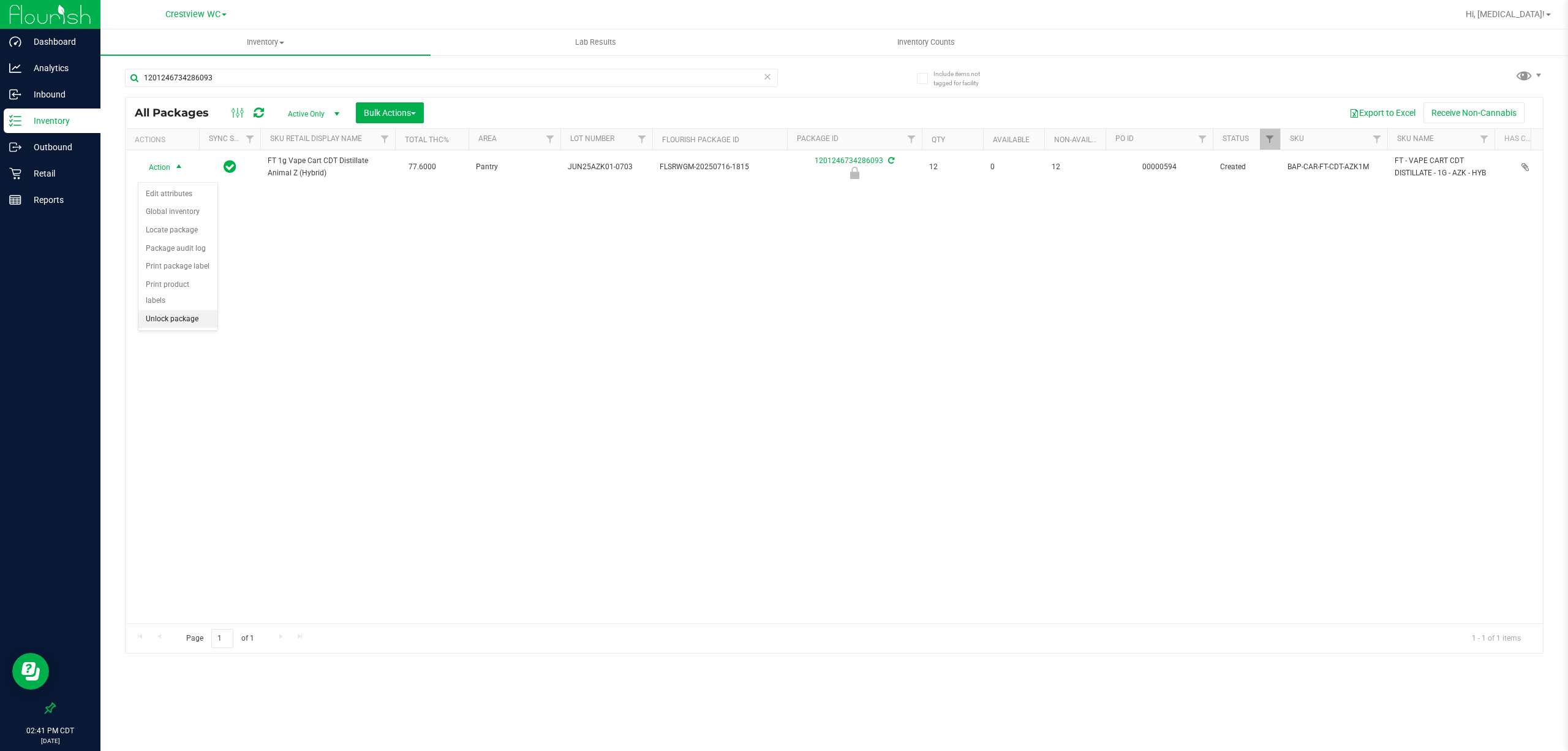
click at [172, 315] on li "Unlock package" at bounding box center [177, 319] width 79 height 18
click at [41, 91] on p "Inbound" at bounding box center [58, 95] width 74 height 15
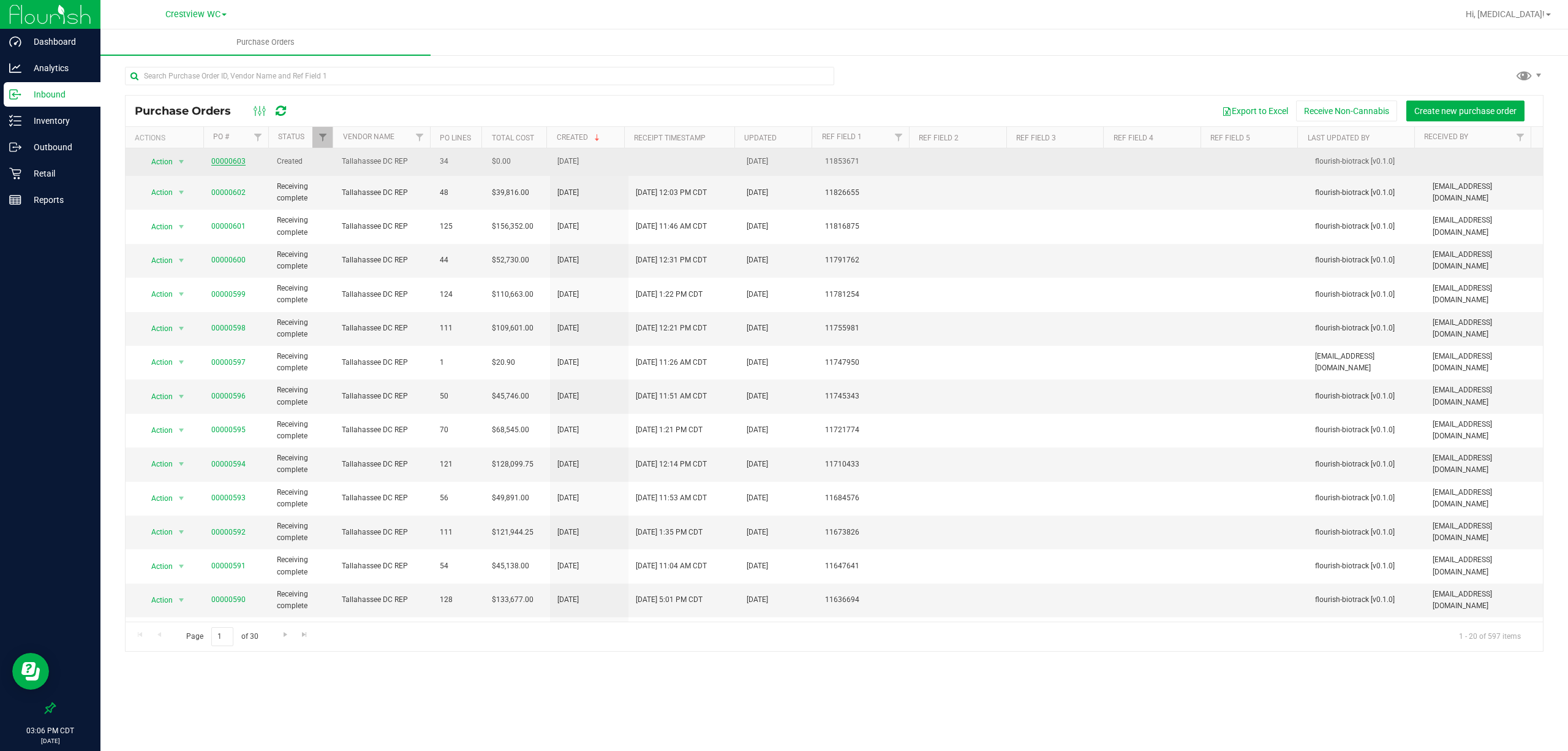
click at [221, 162] on link "00000603" at bounding box center [228, 161] width 34 height 9
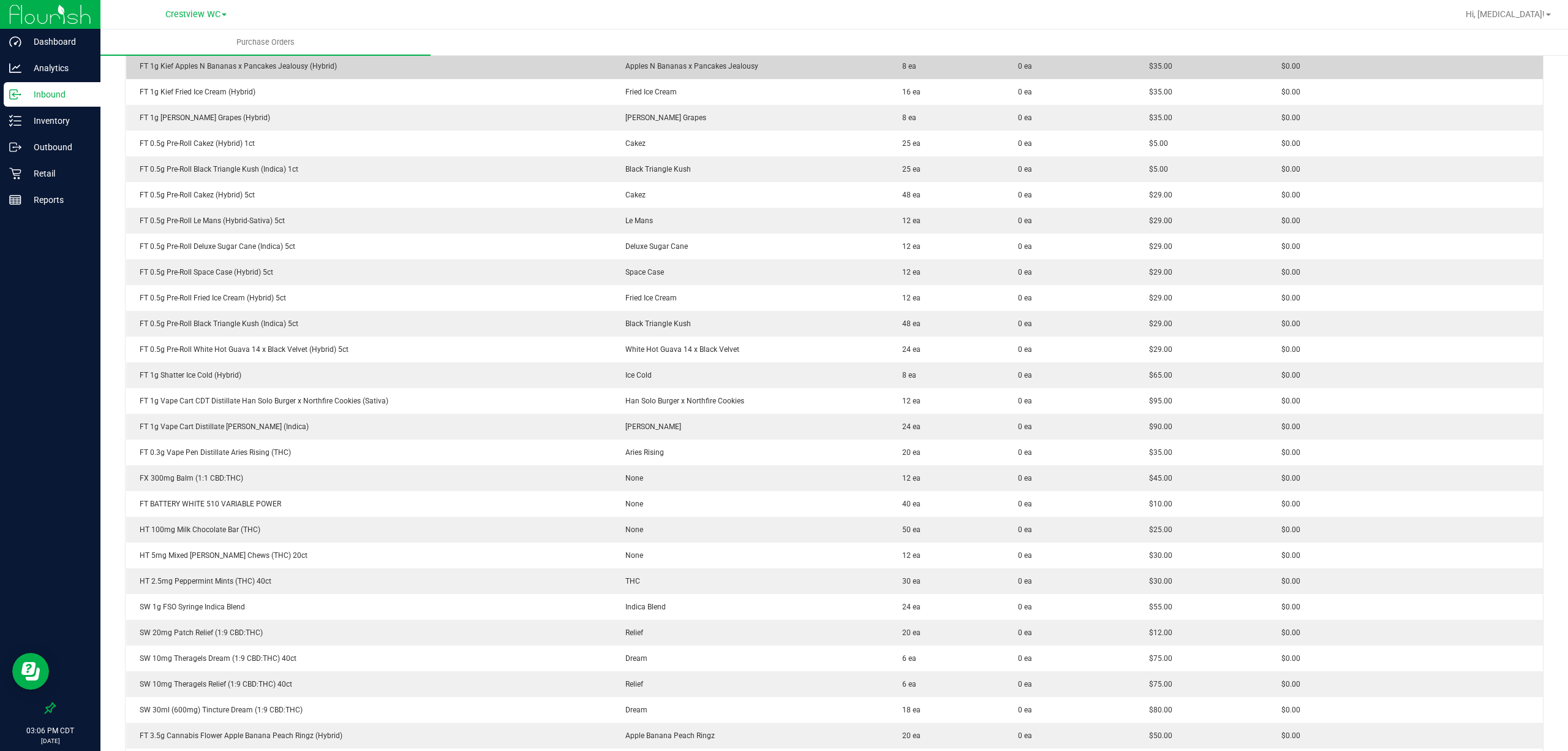
scroll to position [408, 0]
